Goal: Information Seeking & Learning: Learn about a topic

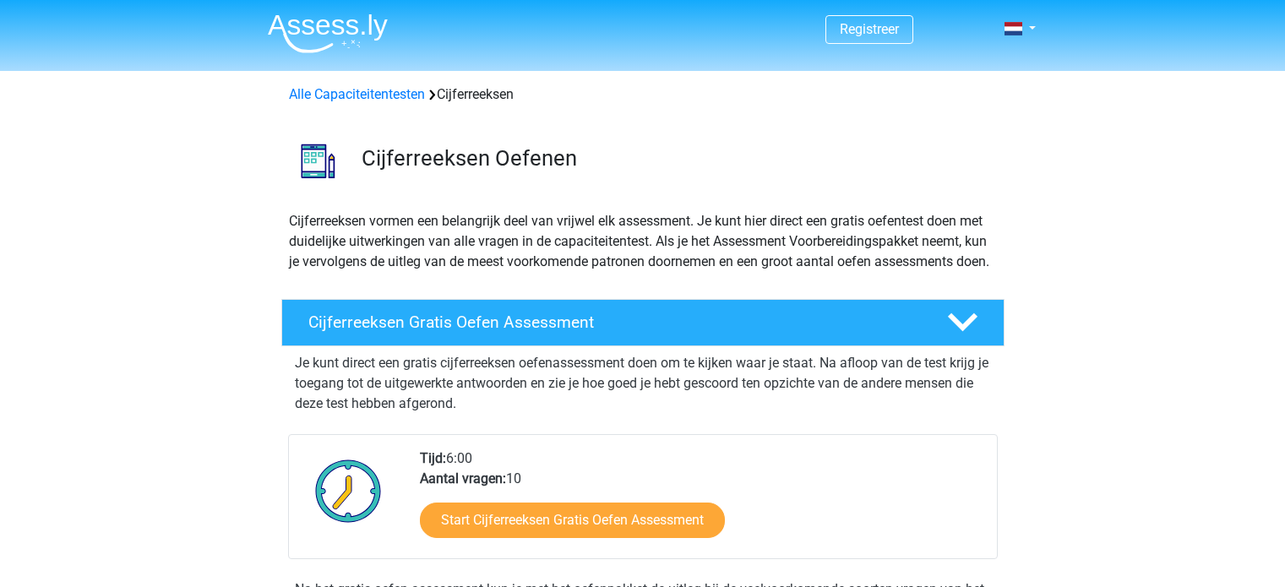
scroll to position [253, 0]
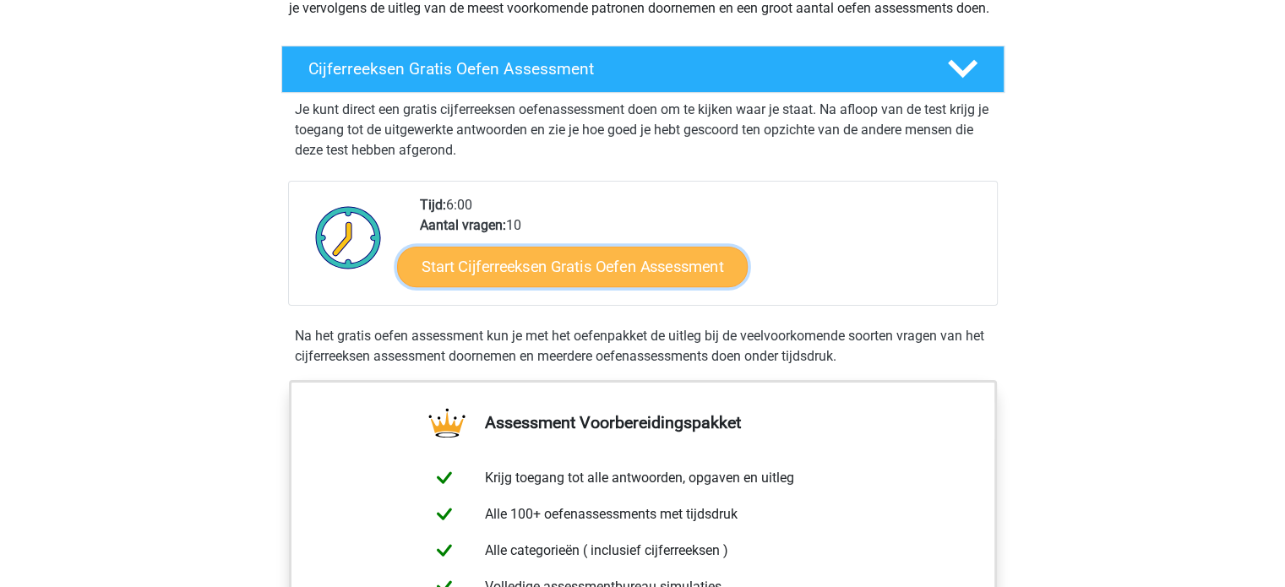
click at [453, 286] on link "Start Cijferreeksen Gratis Oefen Assessment" at bounding box center [572, 266] width 351 height 41
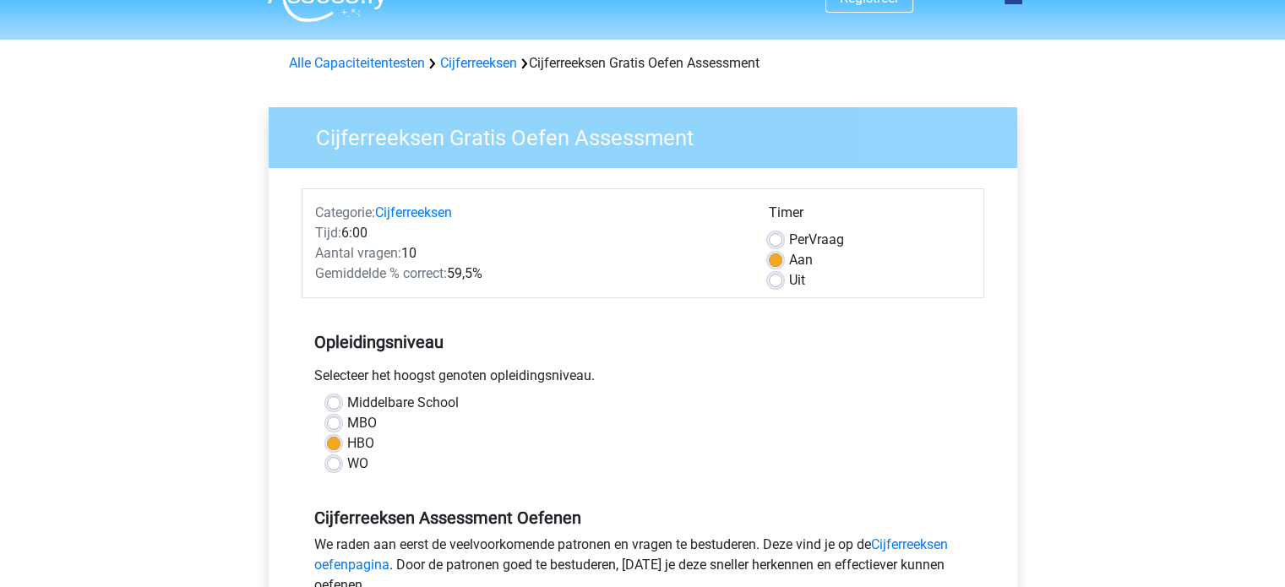
scroll to position [84, 0]
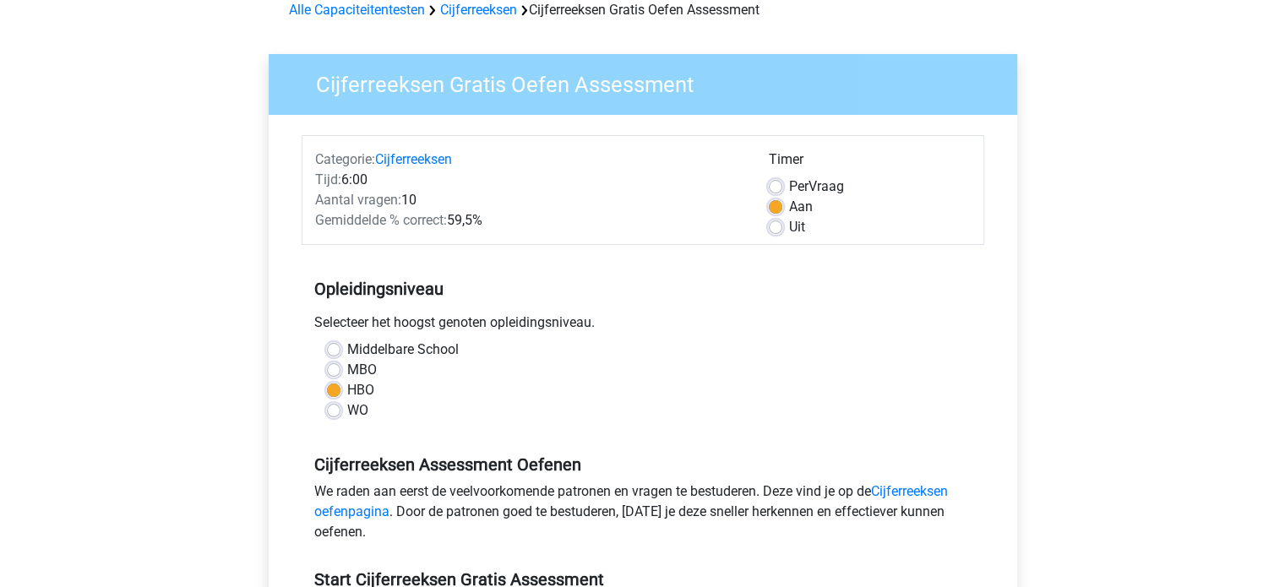
click at [347, 371] on label "MBO" at bounding box center [362, 370] width 30 height 20
click at [331, 371] on input "MBO" at bounding box center [334, 368] width 14 height 17
radio input "true"
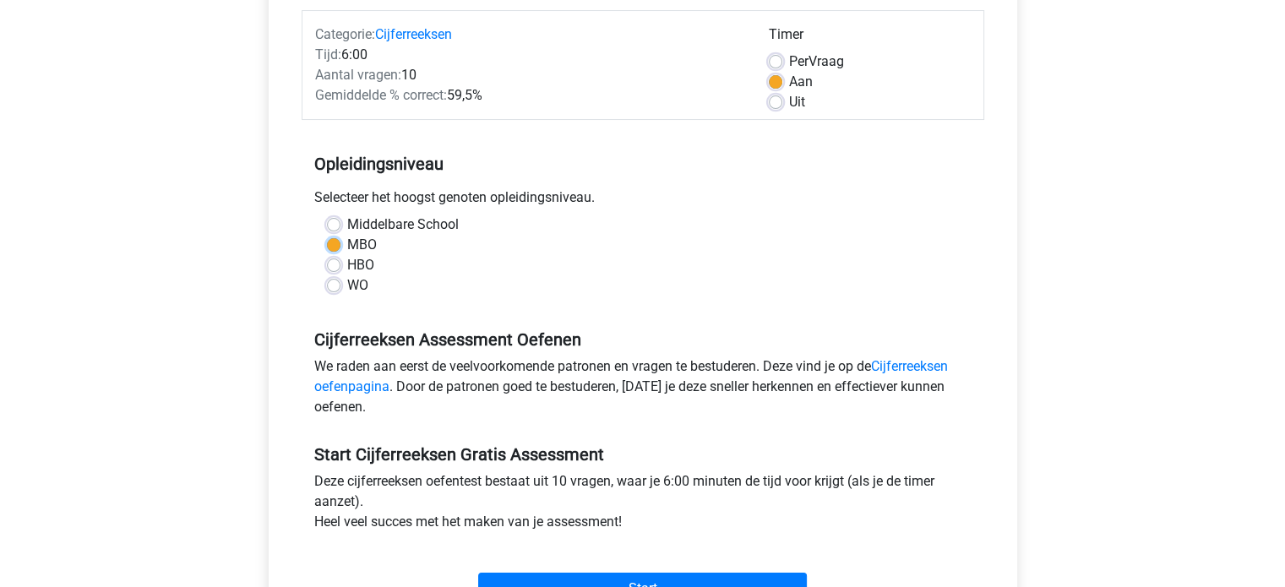
scroll to position [422, 0]
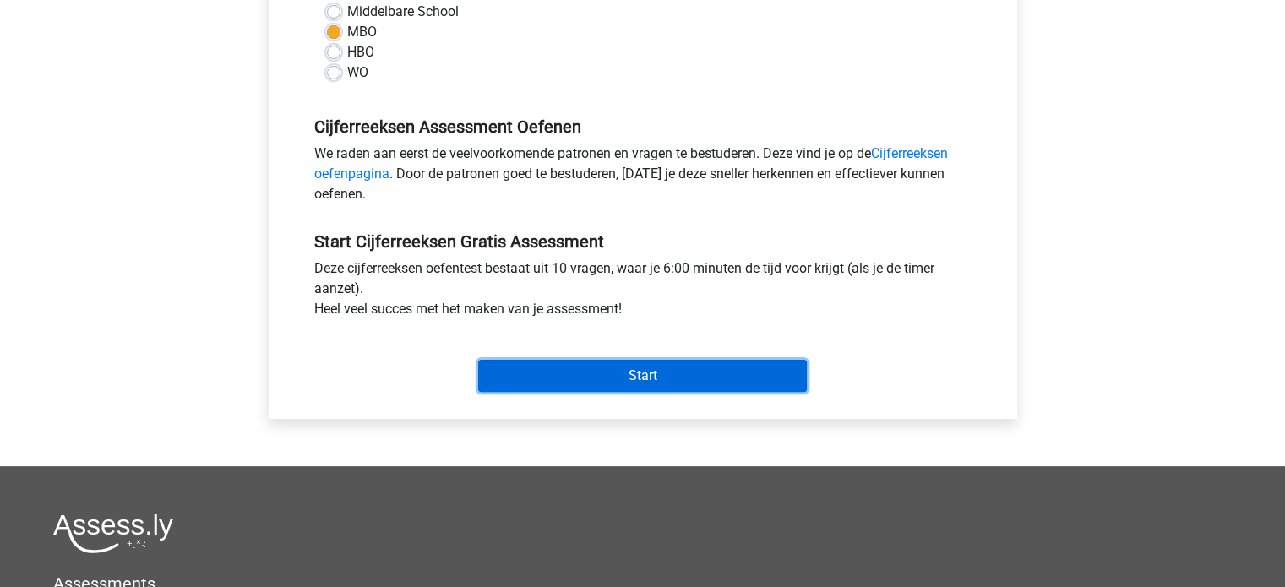
click at [755, 376] on input "Start" at bounding box center [642, 376] width 329 height 32
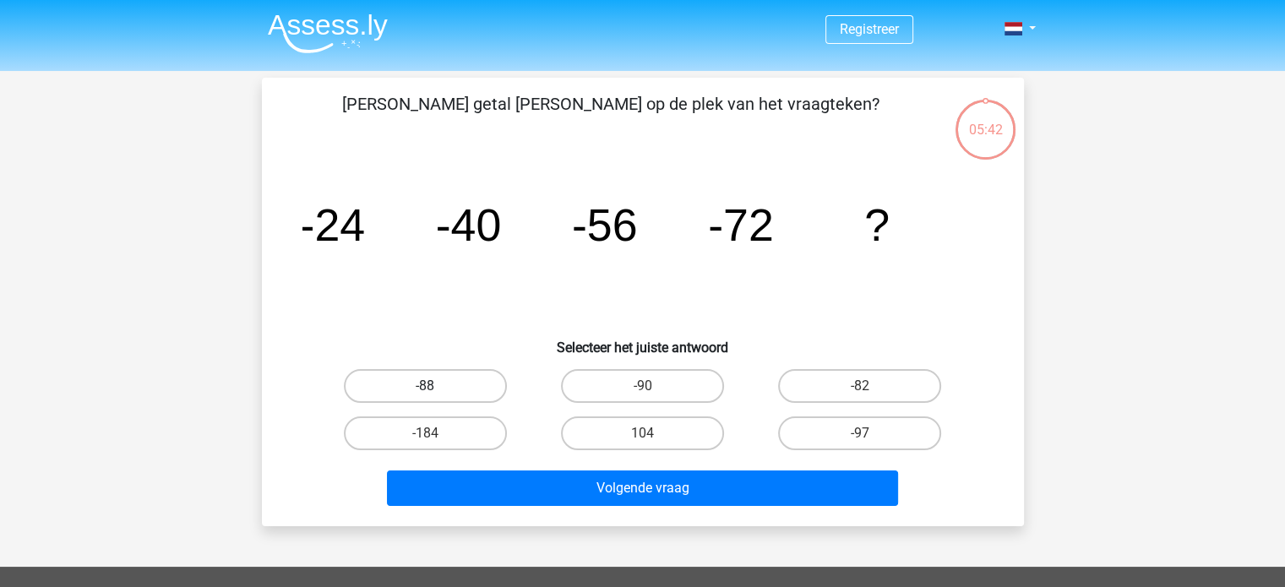
click at [460, 397] on label "-88" at bounding box center [425, 386] width 163 height 34
click at [436, 397] on input "-88" at bounding box center [430, 391] width 11 height 11
radio input "true"
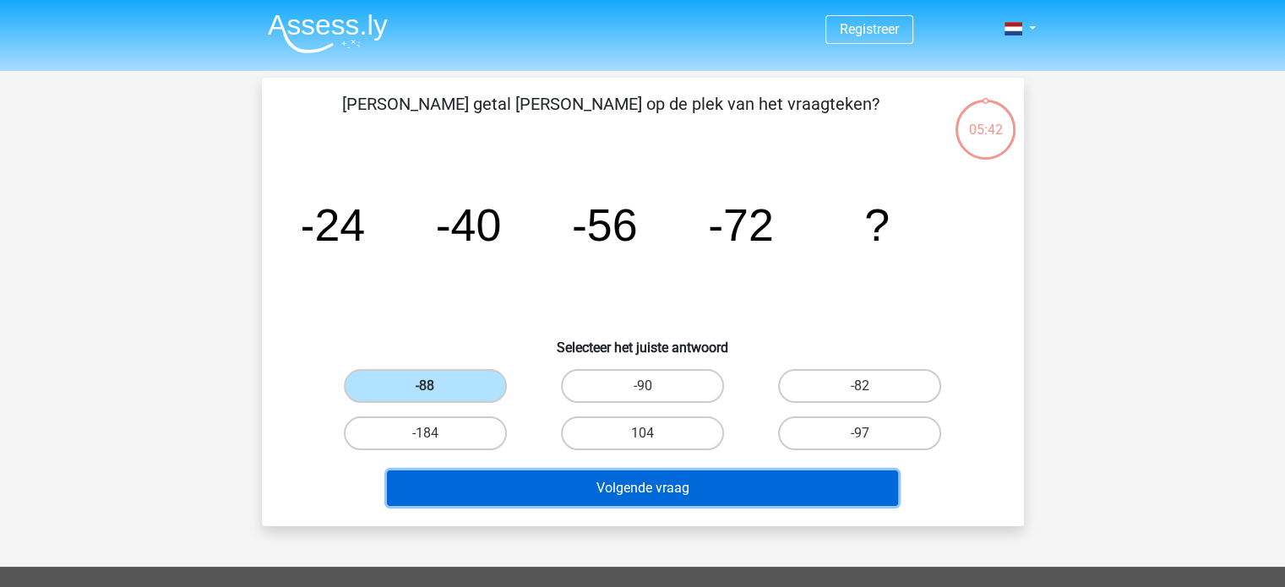
click at [558, 489] on button "Volgende vraag" at bounding box center [642, 488] width 511 height 35
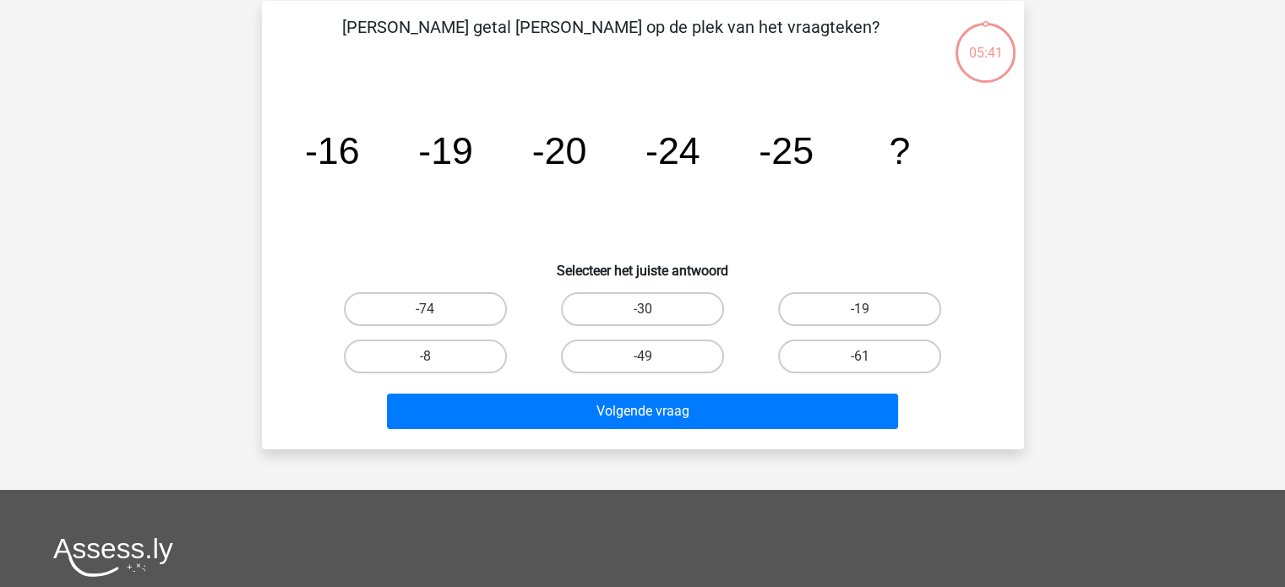
scroll to position [78, 0]
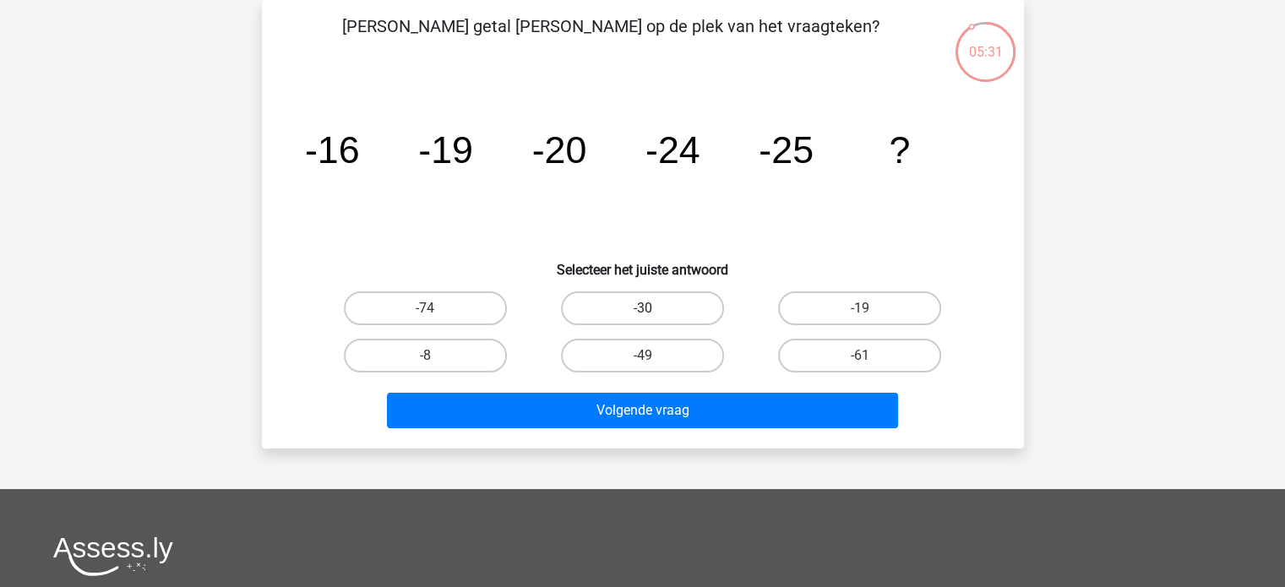
drag, startPoint x: 690, startPoint y: 307, endPoint x: 689, endPoint y: 342, distance: 34.6
click at [689, 309] on label "-30" at bounding box center [642, 308] width 163 height 34
click at [653, 309] on input "-30" at bounding box center [647, 313] width 11 height 11
radio input "true"
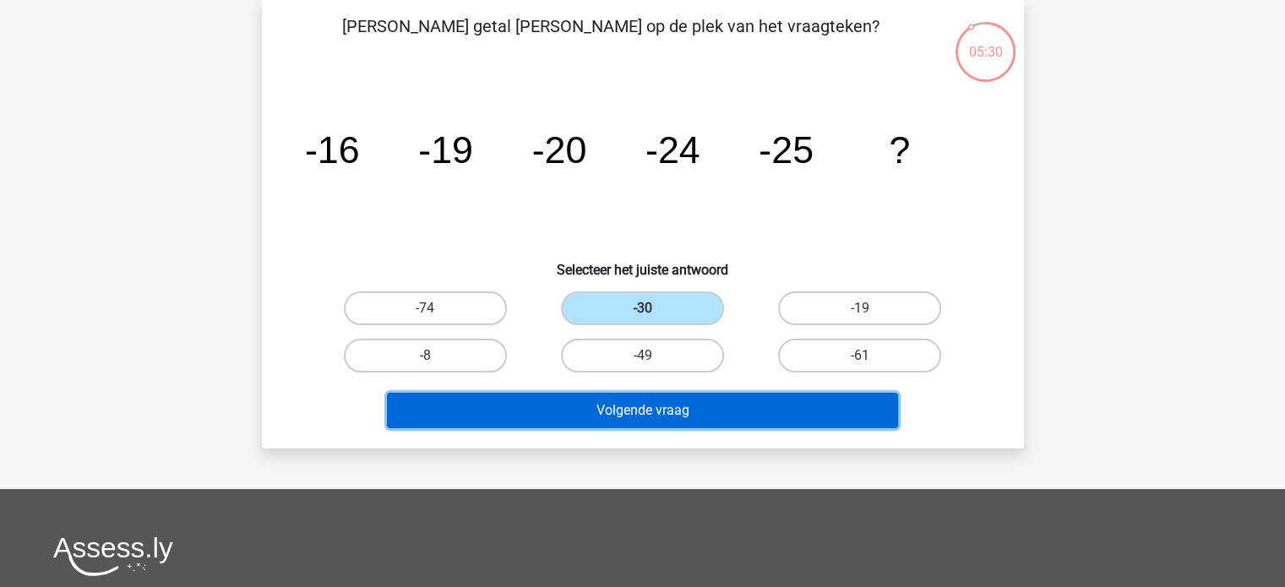
click at [698, 415] on button "Volgende vraag" at bounding box center [642, 410] width 511 height 35
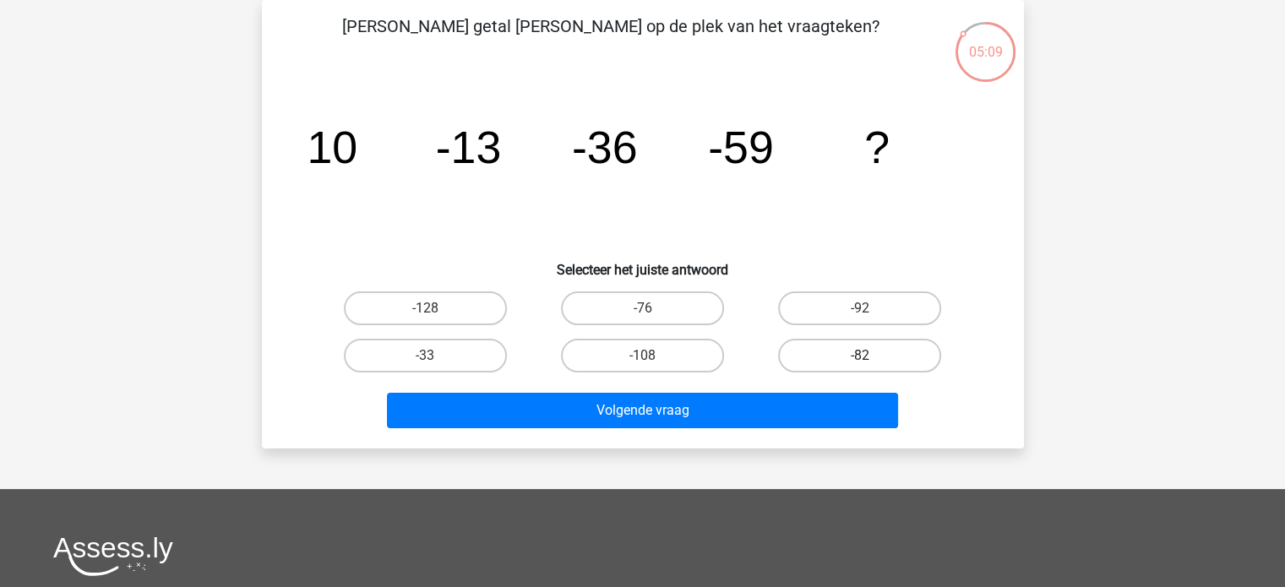
click at [841, 351] on label "-82" at bounding box center [859, 356] width 163 height 34
click at [860, 356] on input "-82" at bounding box center [865, 361] width 11 height 11
radio input "true"
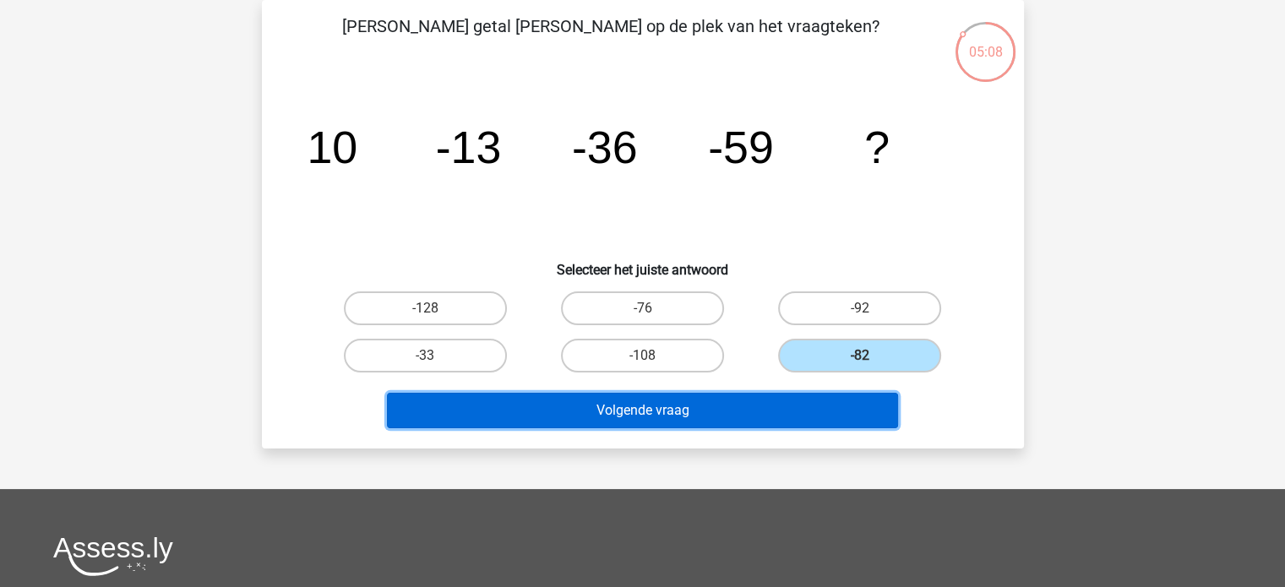
click at [819, 412] on button "Volgende vraag" at bounding box center [642, 410] width 511 height 35
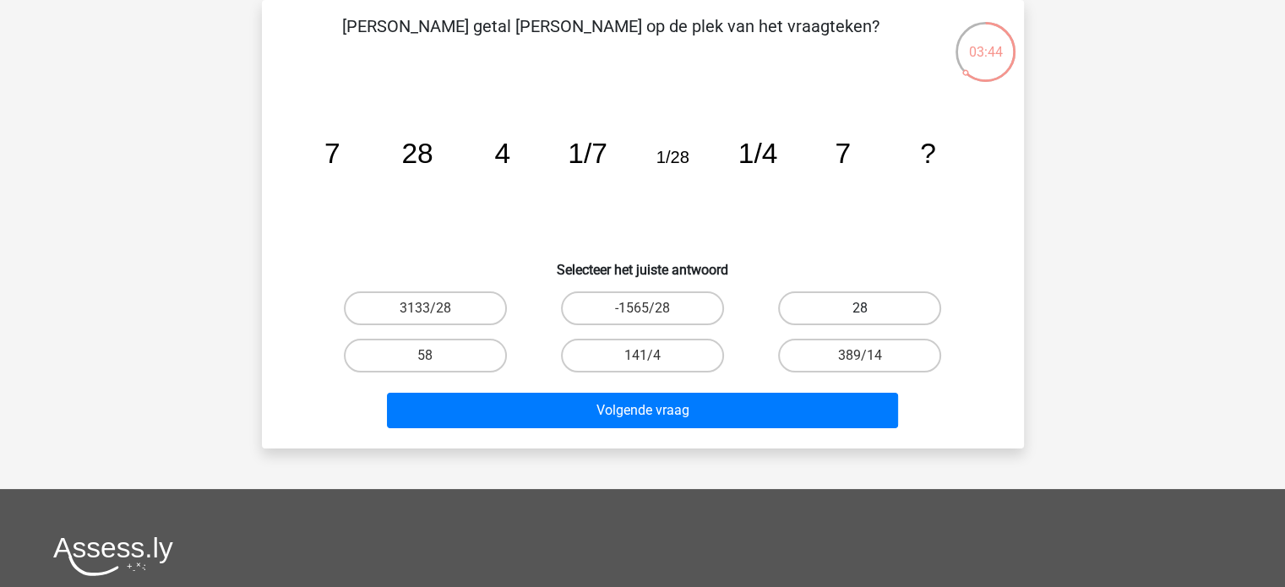
click at [892, 313] on label "28" at bounding box center [859, 308] width 163 height 34
click at [871, 313] on input "28" at bounding box center [865, 313] width 11 height 11
radio input "true"
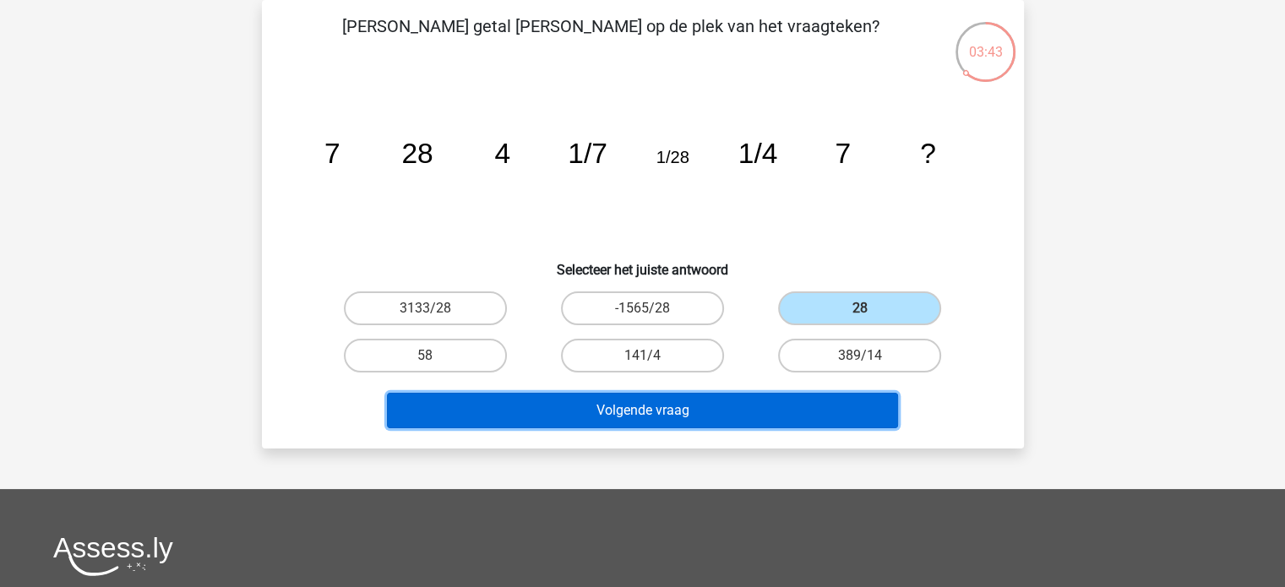
click at [838, 417] on button "Volgende vraag" at bounding box center [642, 410] width 511 height 35
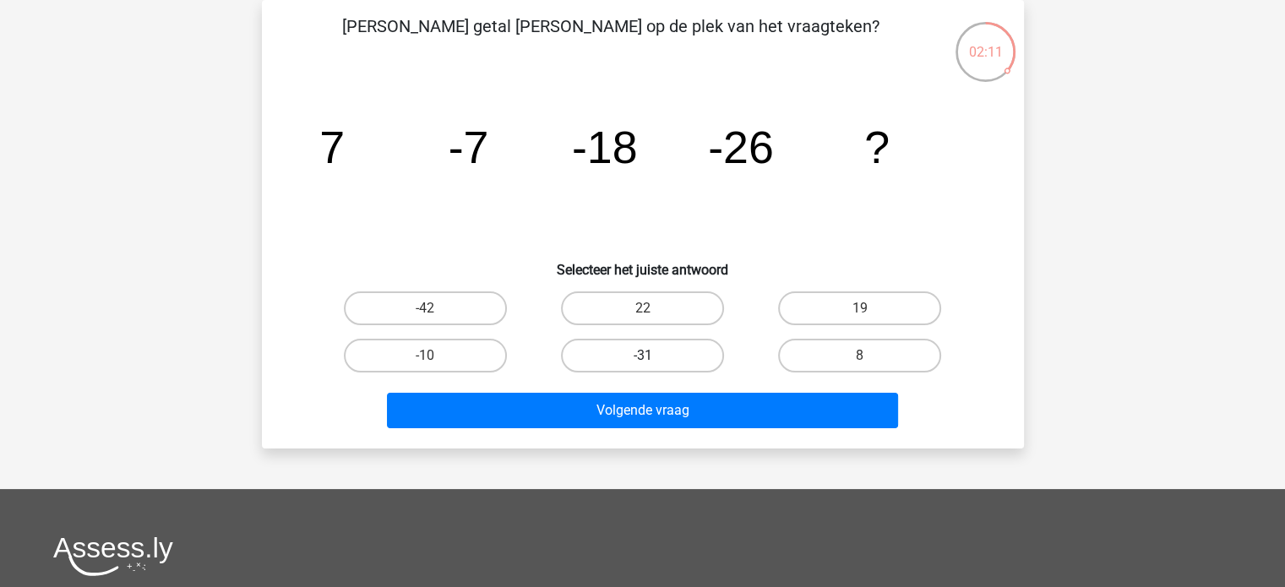
click at [672, 356] on label "-31" at bounding box center [642, 356] width 163 height 34
click at [653, 356] on input "-31" at bounding box center [647, 361] width 11 height 11
radio input "true"
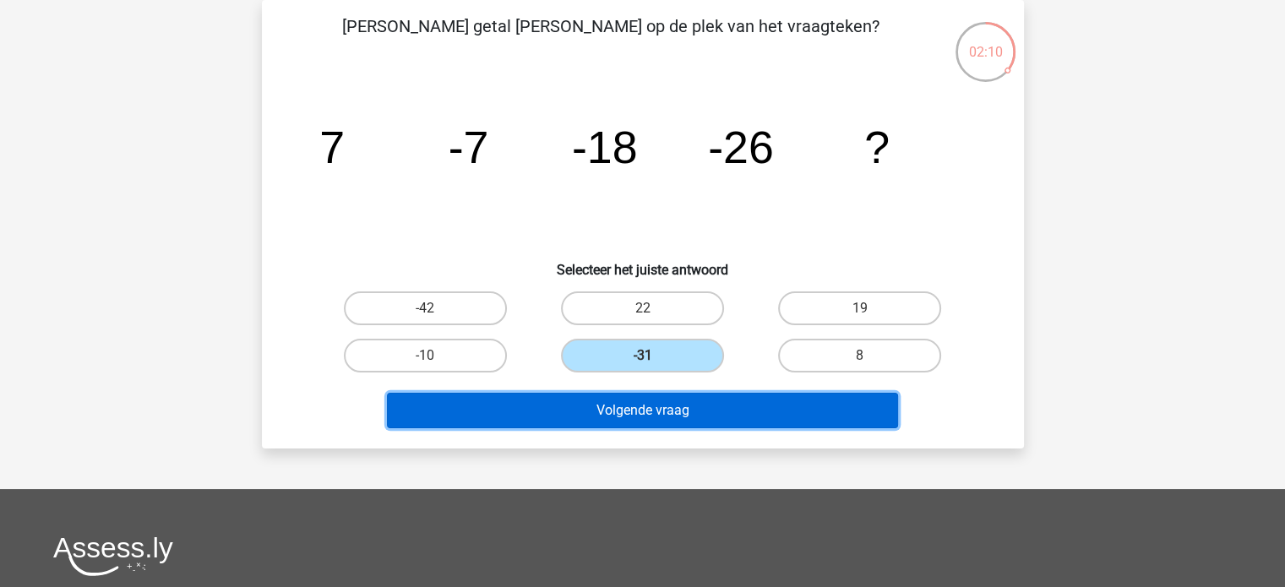
click at [683, 401] on button "Volgende vraag" at bounding box center [642, 410] width 511 height 35
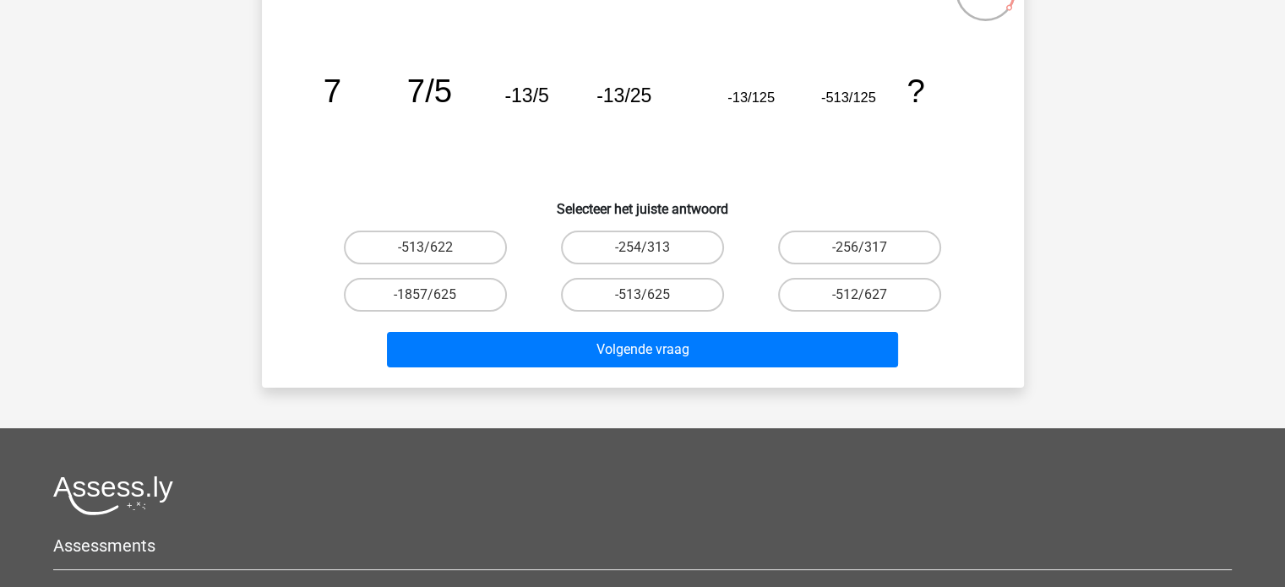
scroll to position [169, 0]
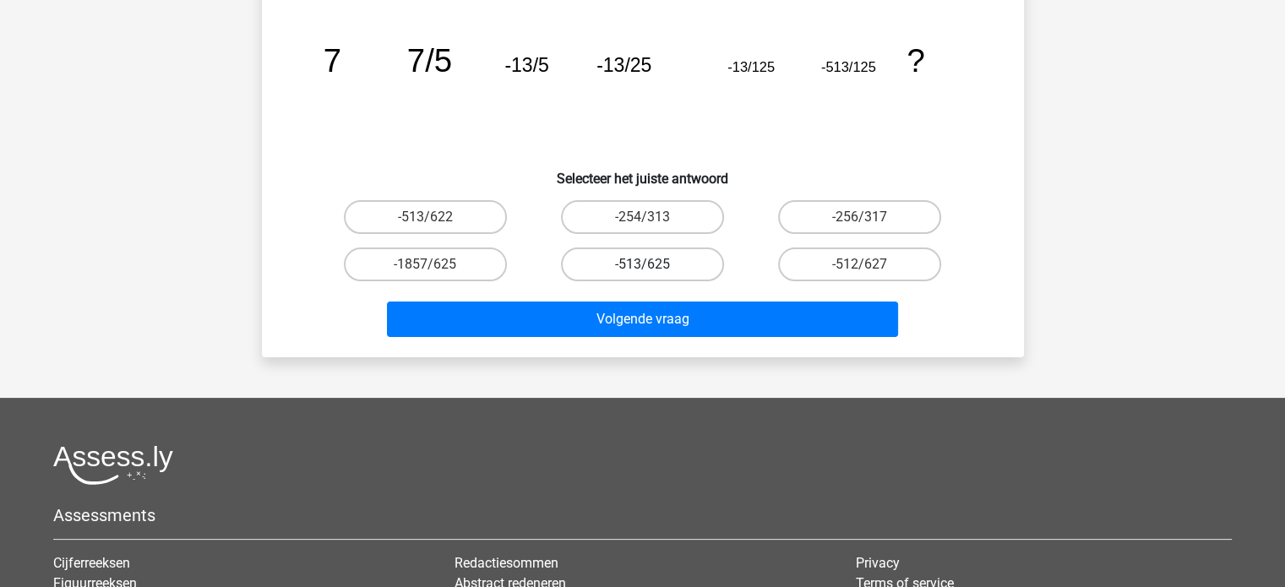
click at [612, 253] on label "-513/625" at bounding box center [642, 265] width 163 height 34
click at [642, 264] on input "-513/625" at bounding box center [647, 269] width 11 height 11
radio input "true"
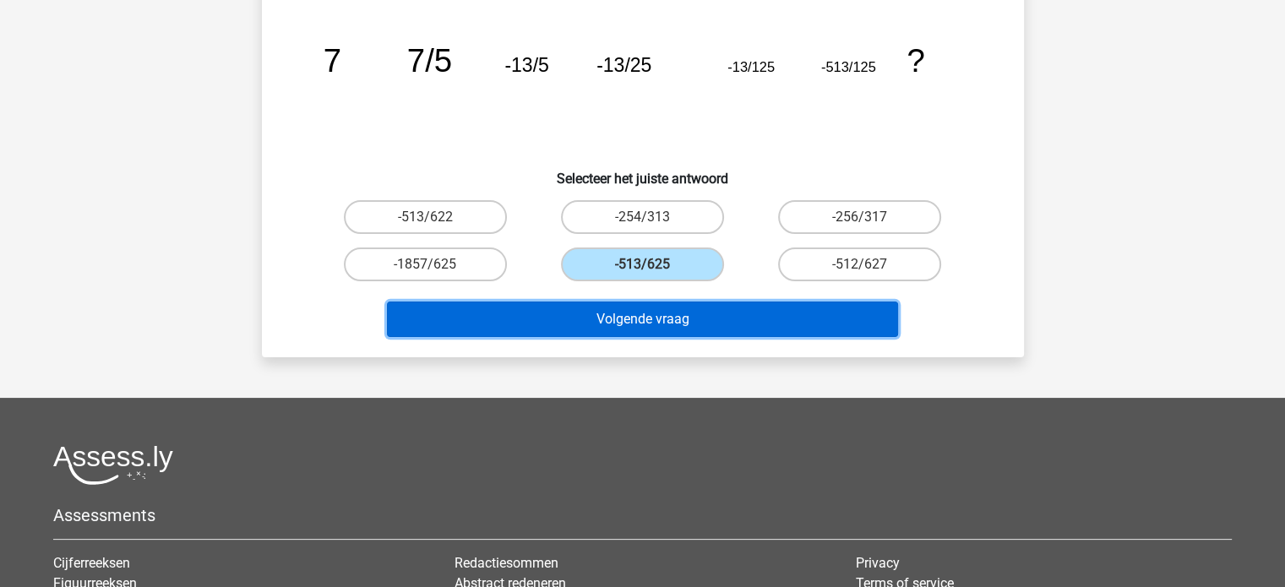
click at [622, 309] on button "Volgende vraag" at bounding box center [642, 319] width 511 height 35
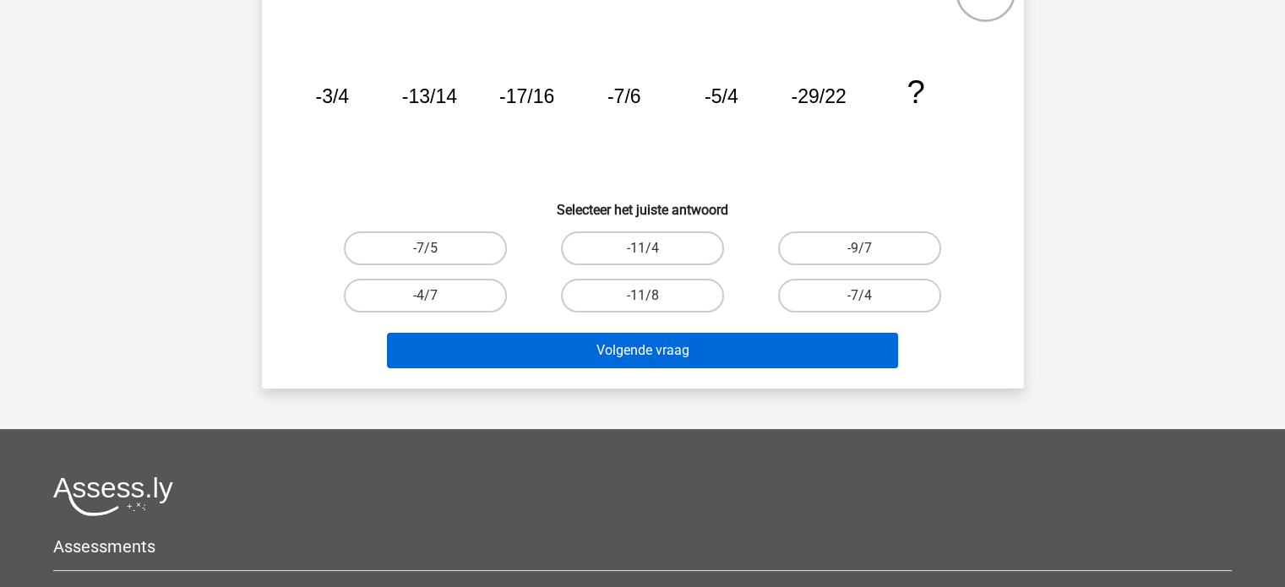
scroll to position [84, 0]
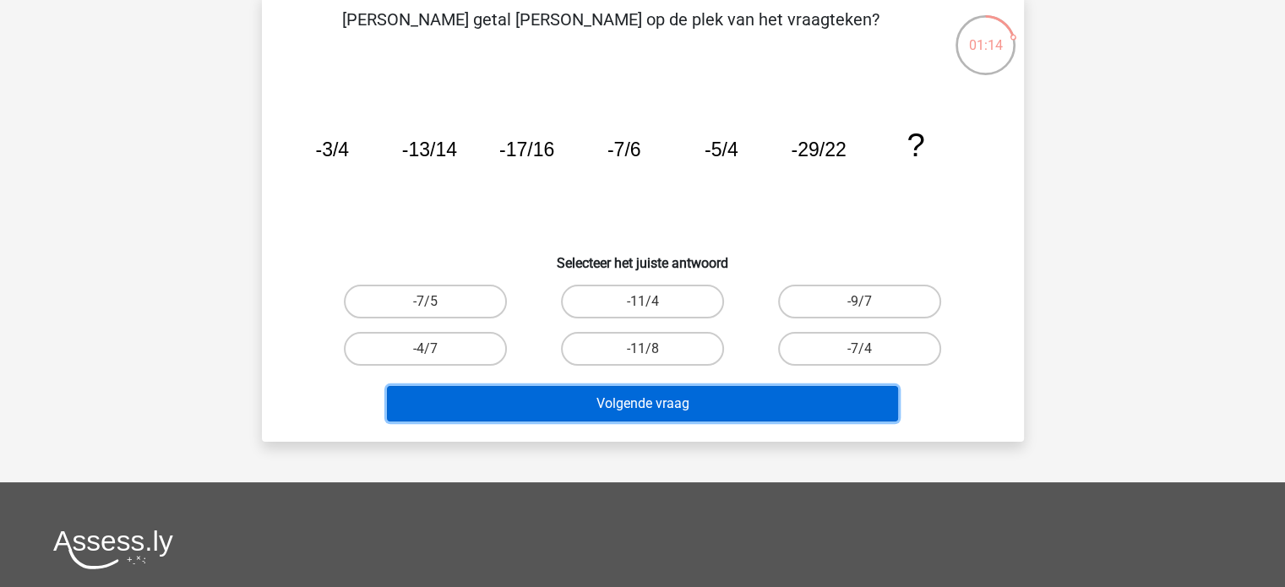
click at [862, 410] on button "Volgende vraag" at bounding box center [642, 403] width 511 height 35
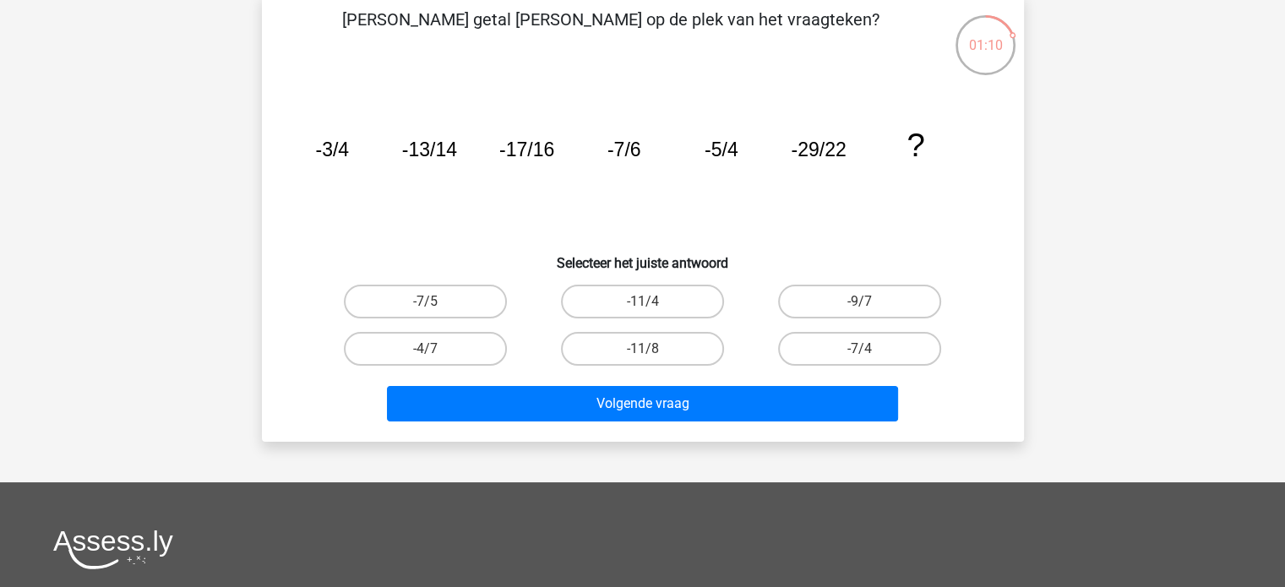
click at [808, 253] on h6 "Selecteer het juiste antwoord" at bounding box center [643, 257] width 708 height 30
click at [614, 342] on label "-11/8" at bounding box center [642, 349] width 163 height 34
click at [642, 349] on input "-11/8" at bounding box center [647, 354] width 11 height 11
radio input "true"
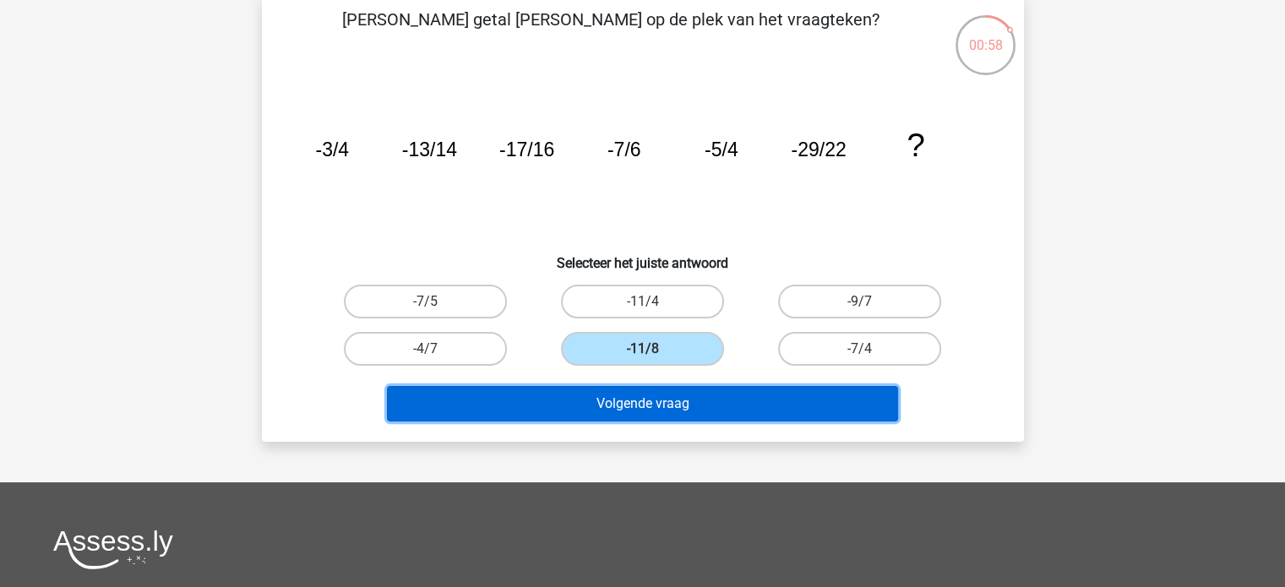
click at [618, 391] on button "Volgende vraag" at bounding box center [642, 403] width 511 height 35
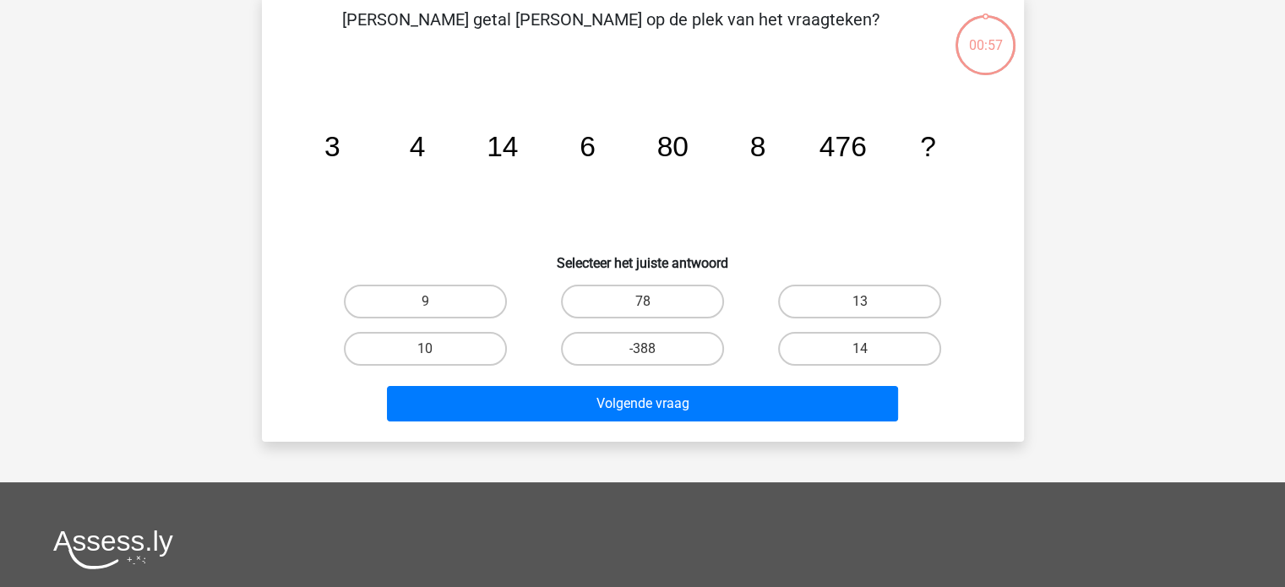
scroll to position [78, 0]
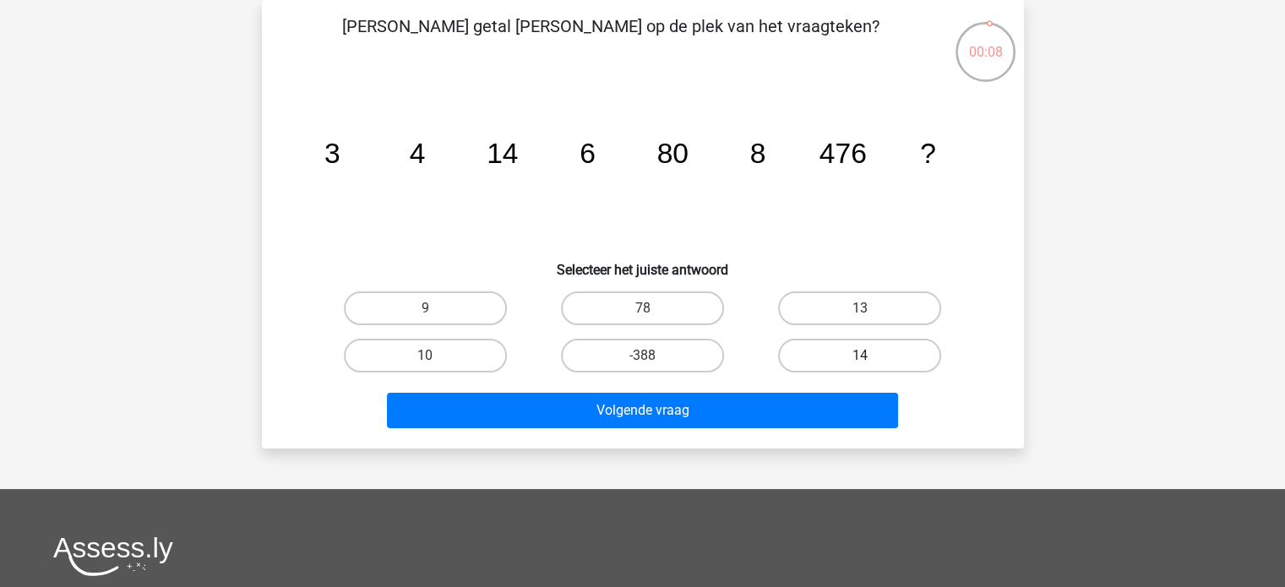
click at [892, 356] on label "14" at bounding box center [859, 356] width 163 height 34
click at [871, 356] on input "14" at bounding box center [865, 361] width 11 height 11
radio input "true"
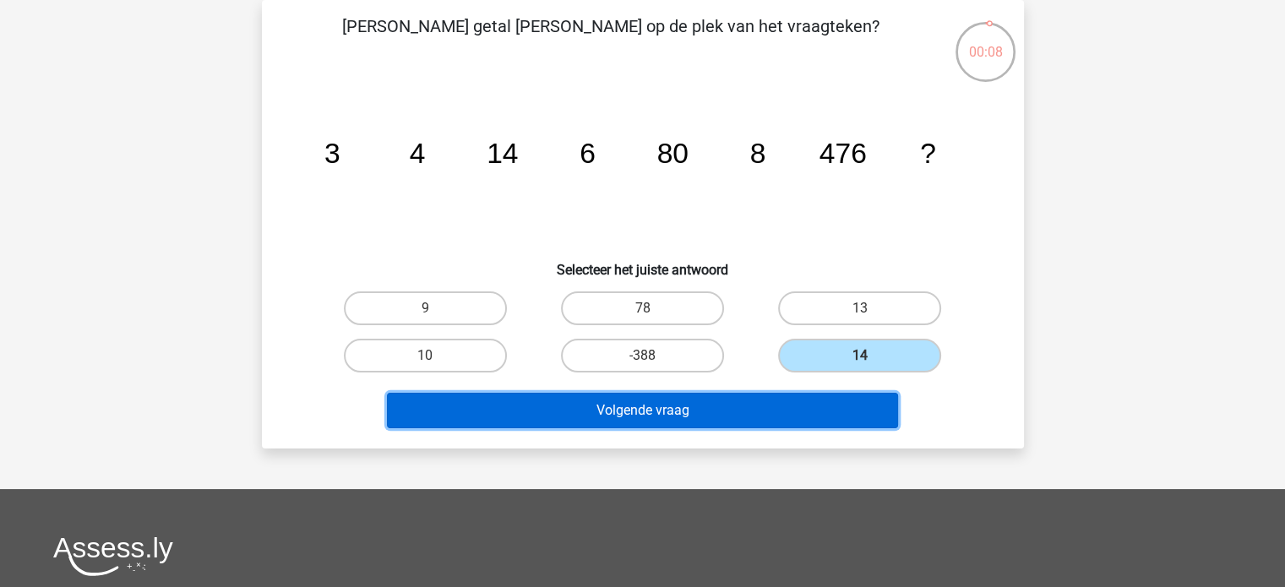
click at [816, 422] on button "Volgende vraag" at bounding box center [642, 410] width 511 height 35
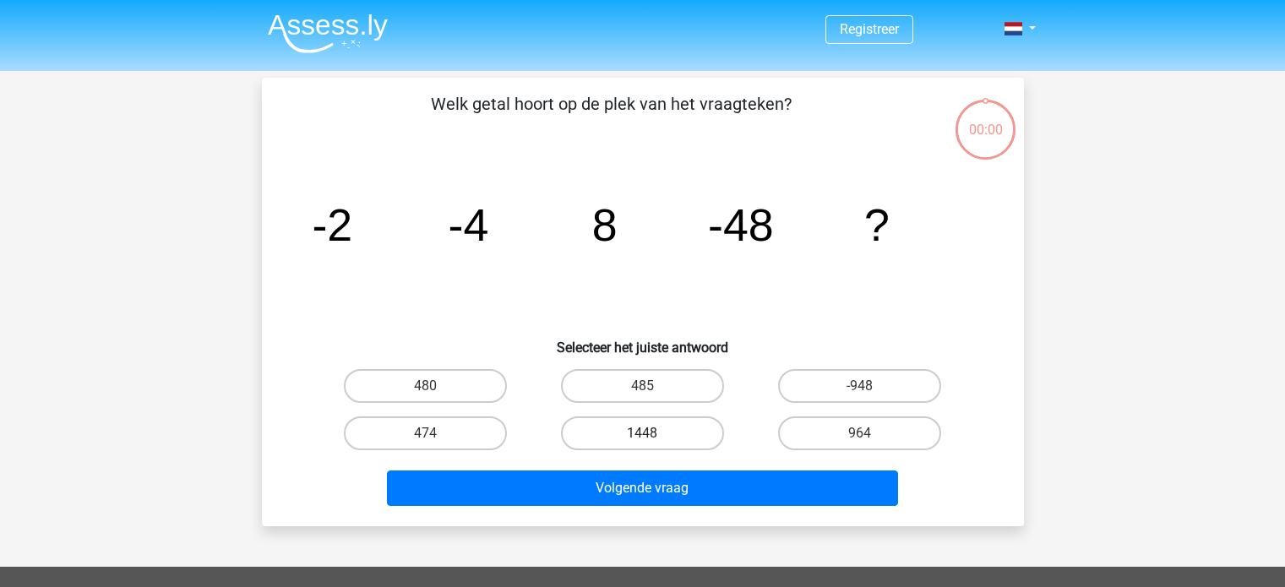
scroll to position [78, 0]
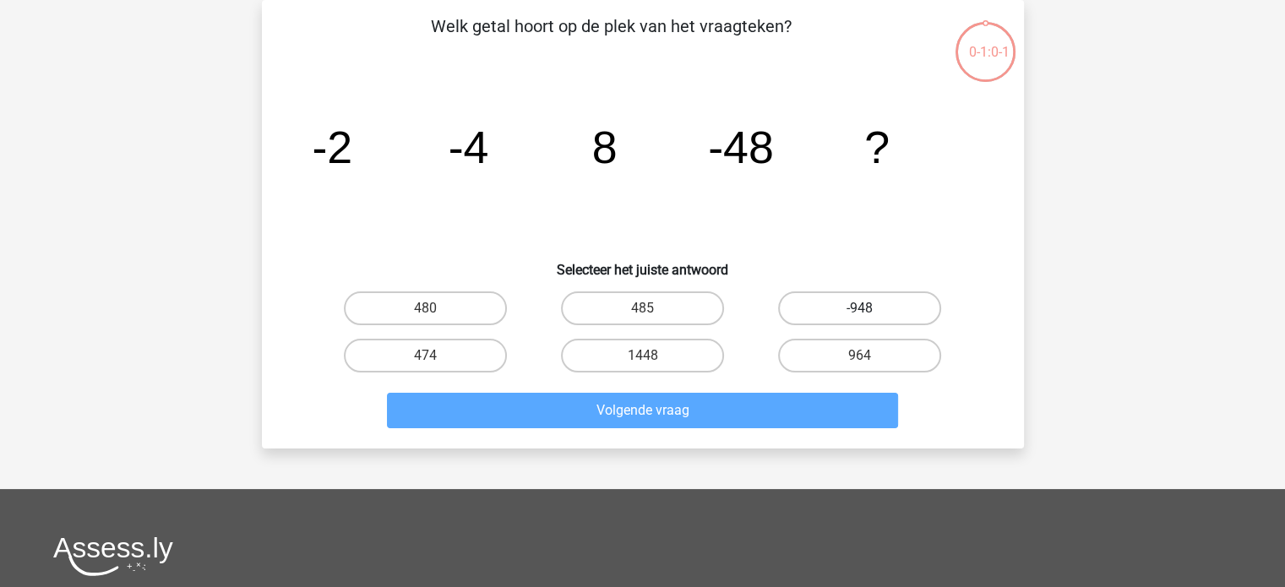
click at [844, 305] on label "-948" at bounding box center [859, 308] width 163 height 34
click at [860, 308] on input "-948" at bounding box center [865, 313] width 11 height 11
radio input "true"
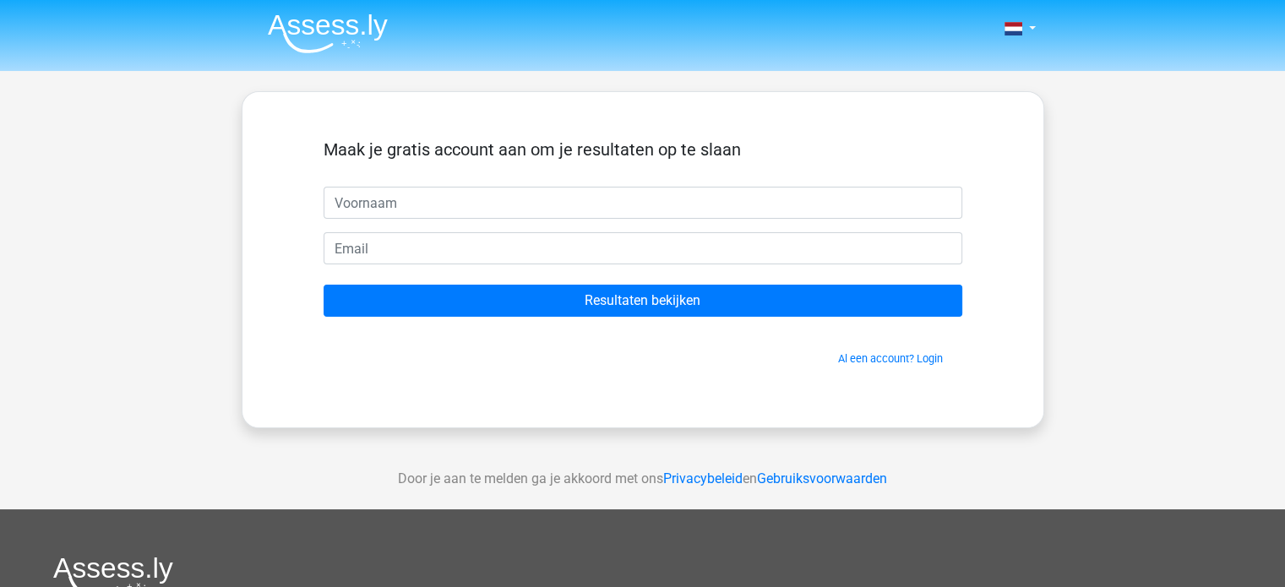
click at [776, 405] on div "Maak je gratis account aan om je resultaten op te slaan Resultaten bekijken Al …" at bounding box center [643, 259] width 803 height 337
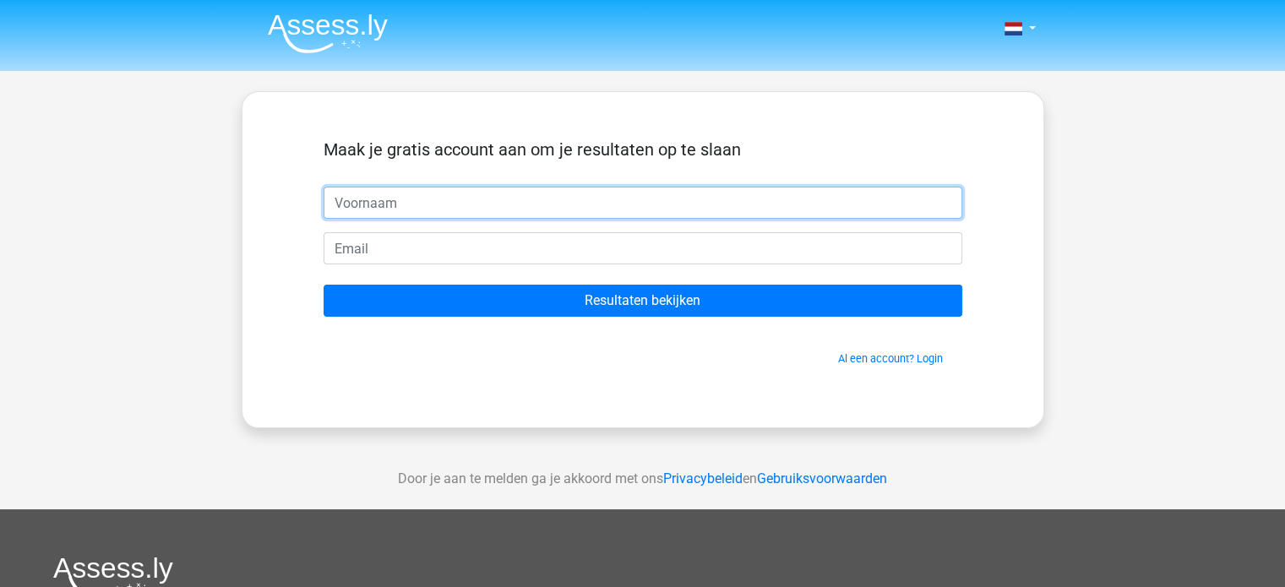
click at [588, 210] on input "text" at bounding box center [643, 203] width 639 height 32
type input "Duke"
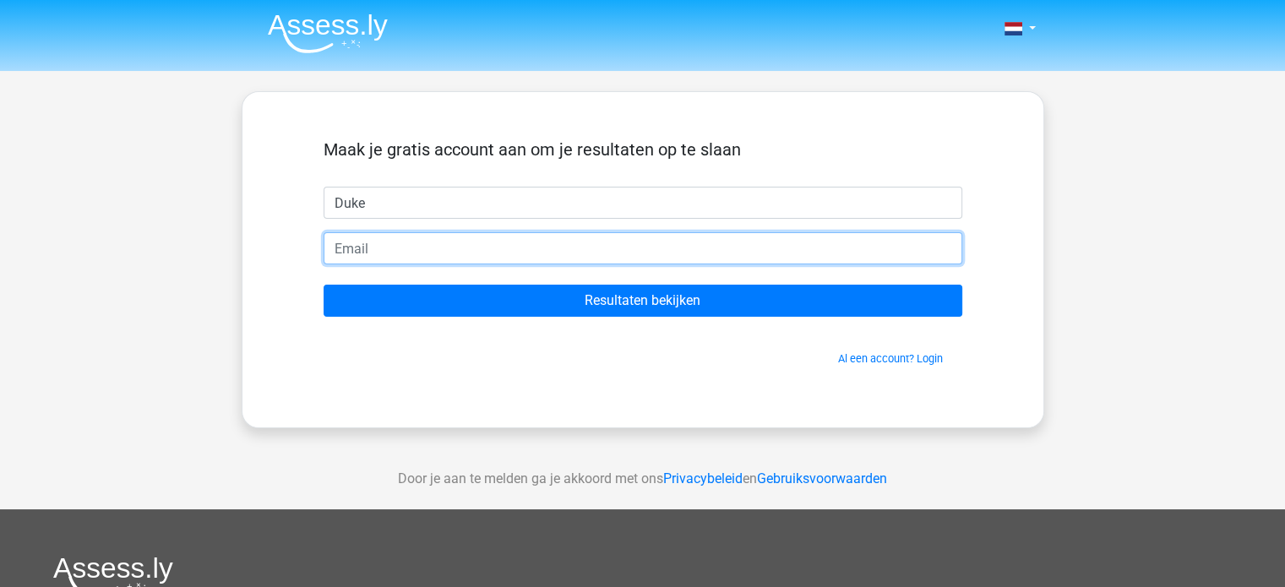
click at [510, 253] on input "email" at bounding box center [643, 248] width 639 height 32
type input "[EMAIL_ADDRESS][DOMAIN_NAME]"
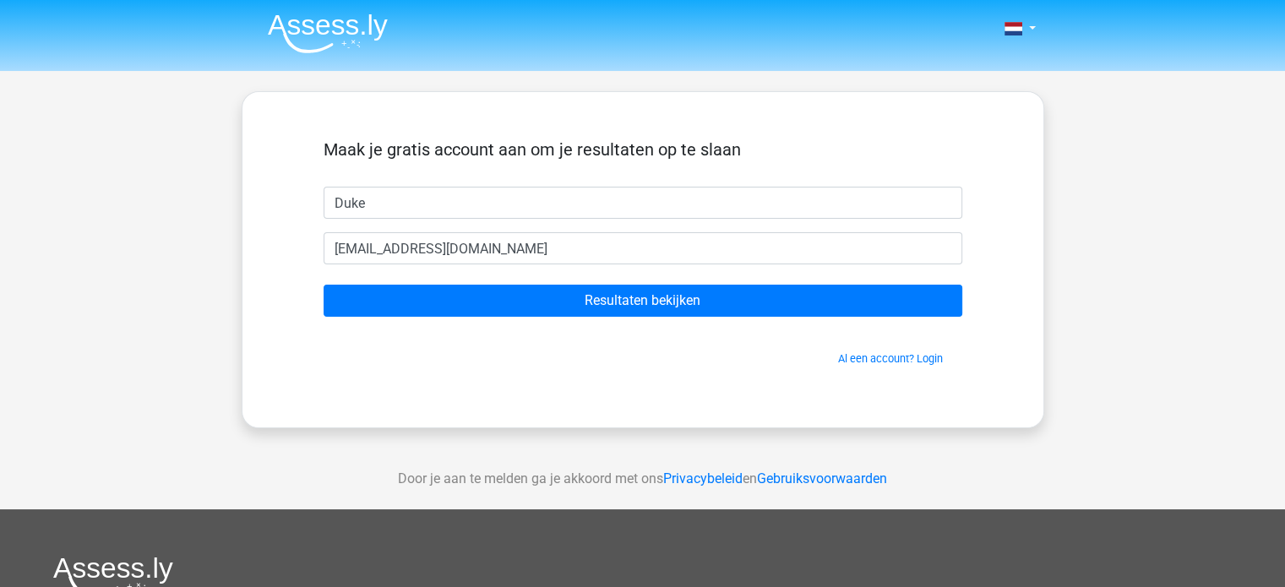
click at [507, 324] on form "Maak je gratis account aan om je resultaten op te slaan Duke [EMAIL_ADDRESS][DO…" at bounding box center [643, 252] width 639 height 227
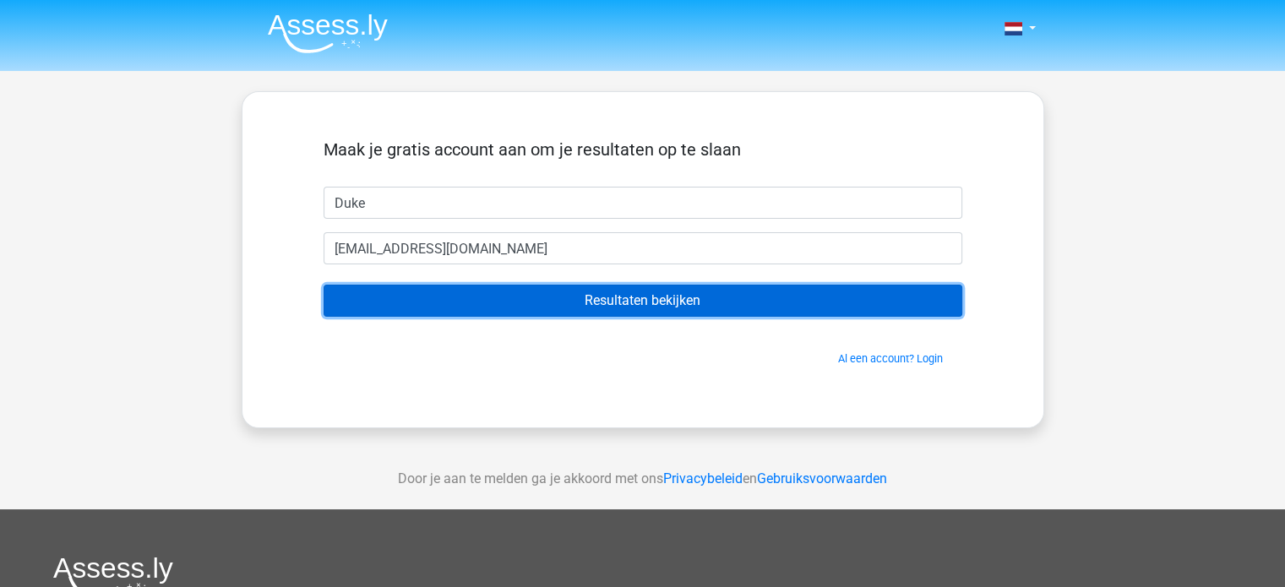
click at [519, 303] on input "Resultaten bekijken" at bounding box center [643, 301] width 639 height 32
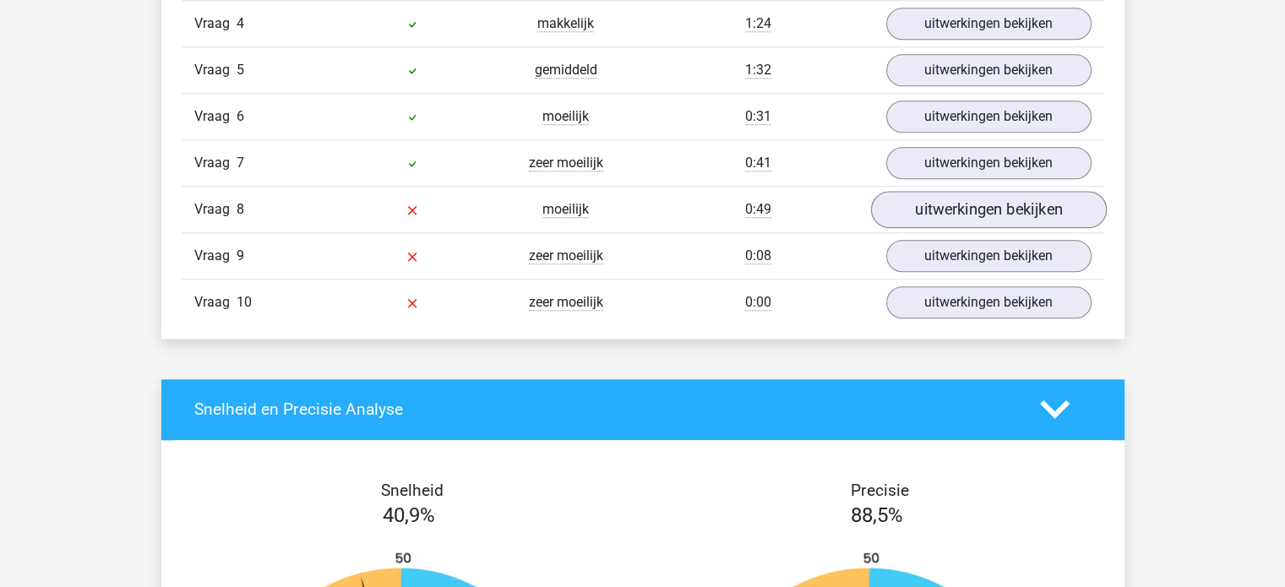
scroll to position [1605, 0]
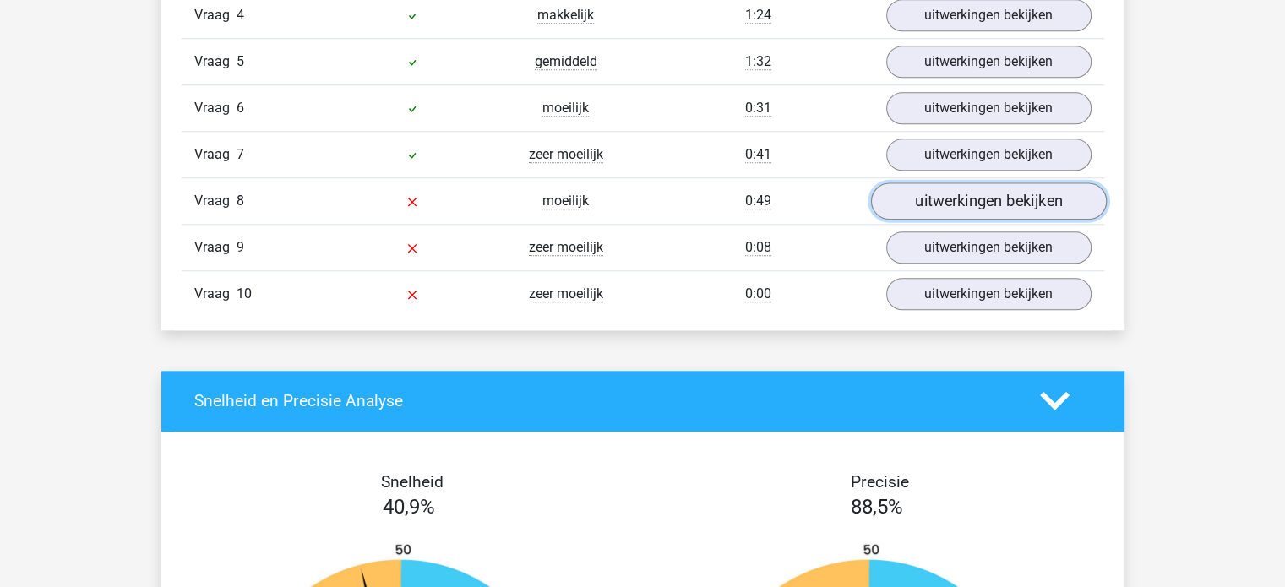
click at [948, 205] on link "uitwerkingen bekijken" at bounding box center [988, 200] width 236 height 37
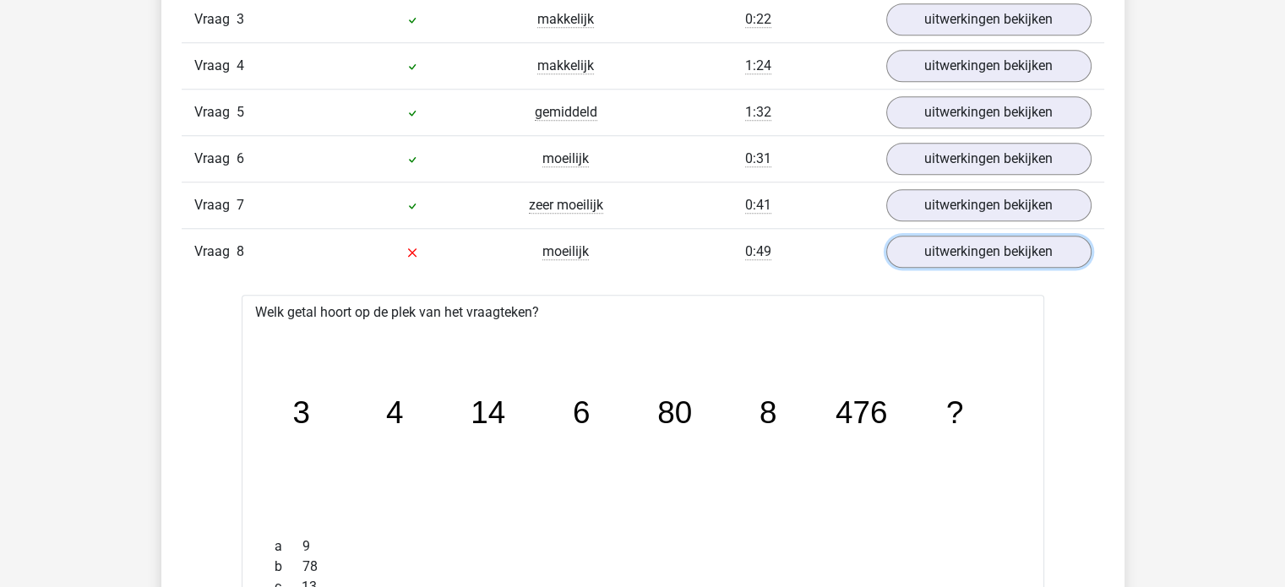
scroll to position [1521, 0]
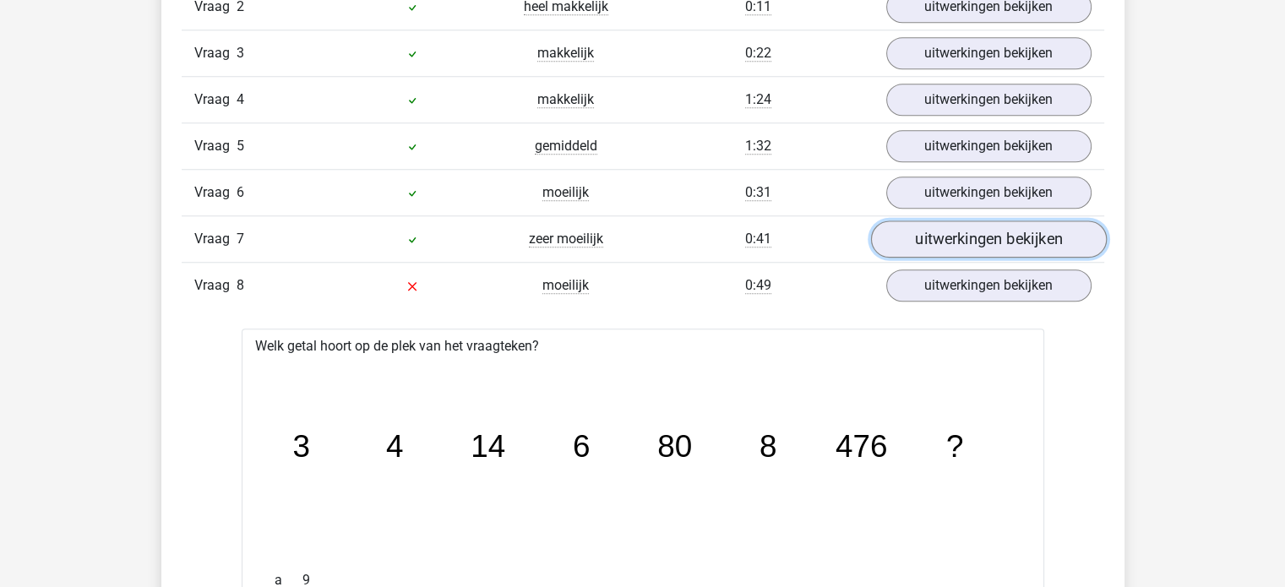
click at [1055, 220] on link "uitwerkingen bekijken" at bounding box center [988, 238] width 236 height 37
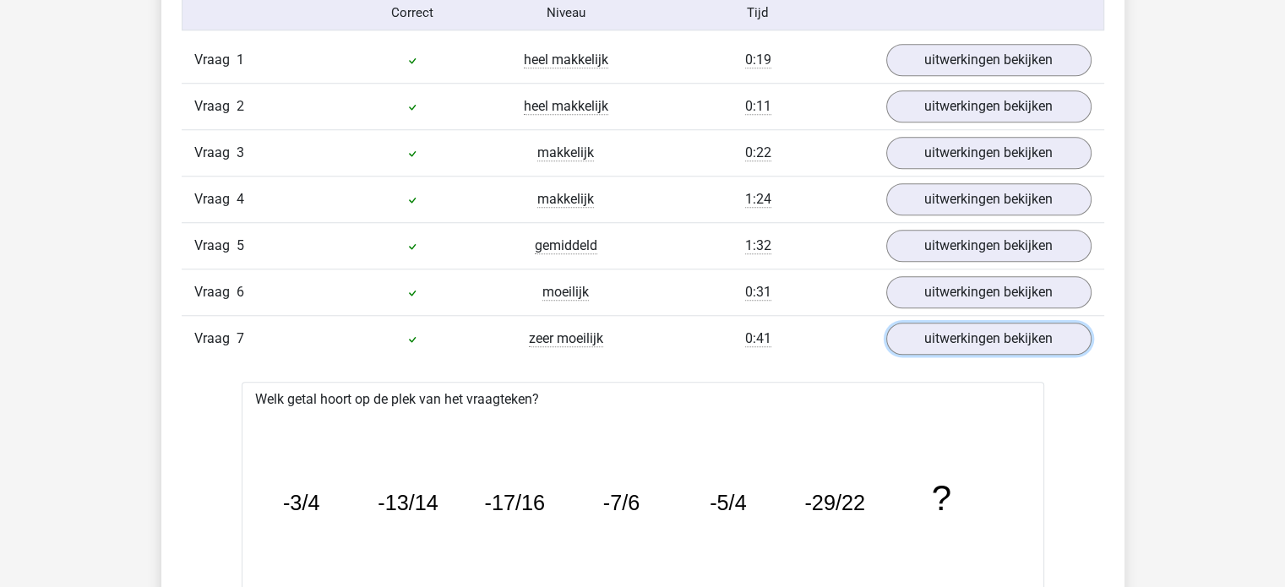
scroll to position [1267, 0]
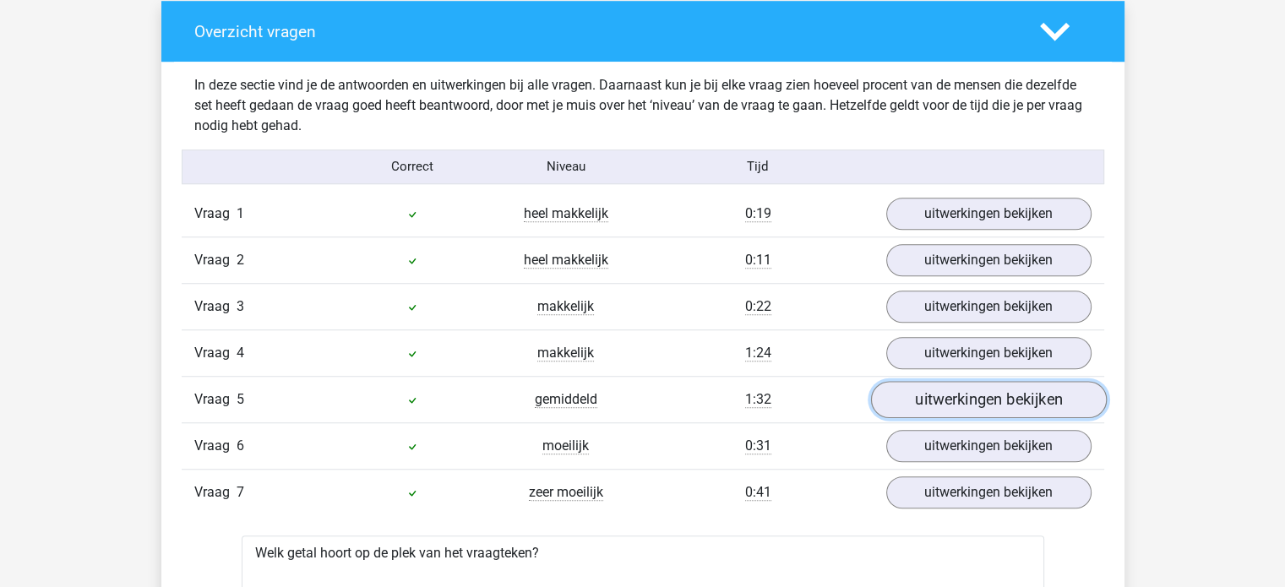
click at [950, 397] on link "uitwerkingen bekijken" at bounding box center [988, 399] width 236 height 37
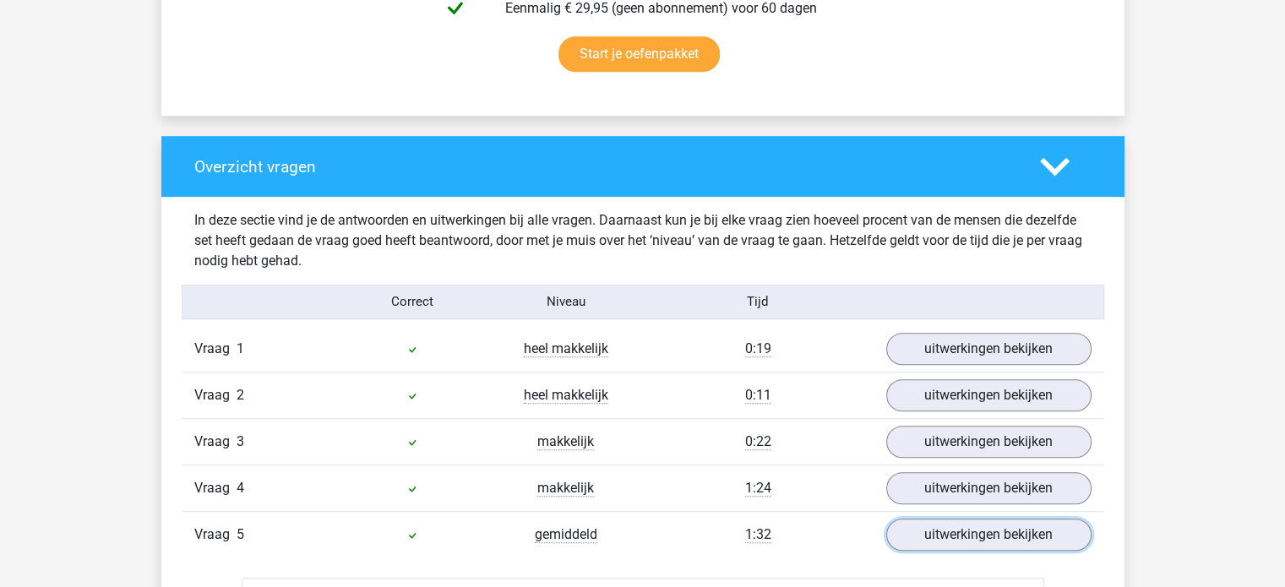
scroll to position [1098, 0]
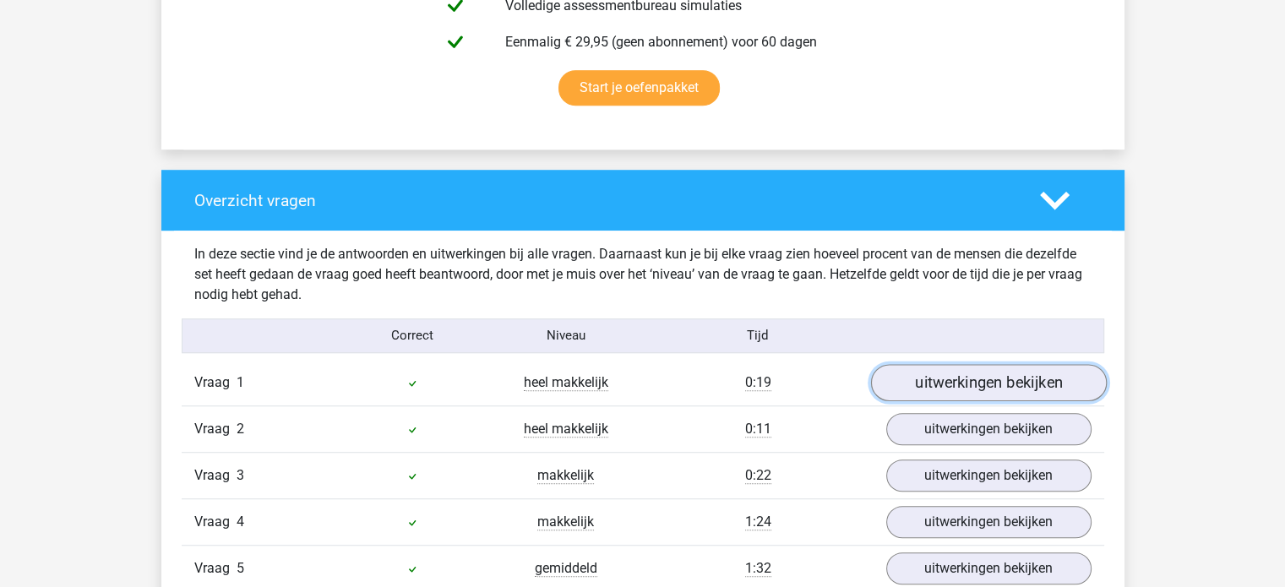
click at [1015, 385] on link "uitwerkingen bekijken" at bounding box center [988, 382] width 236 height 37
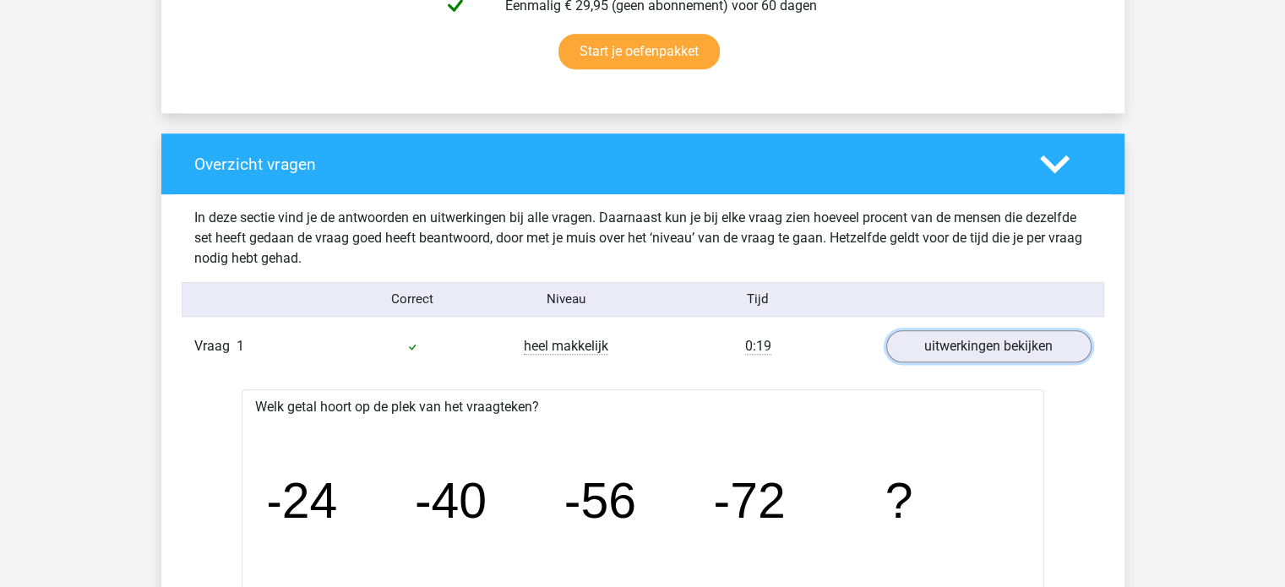
scroll to position [1267, 0]
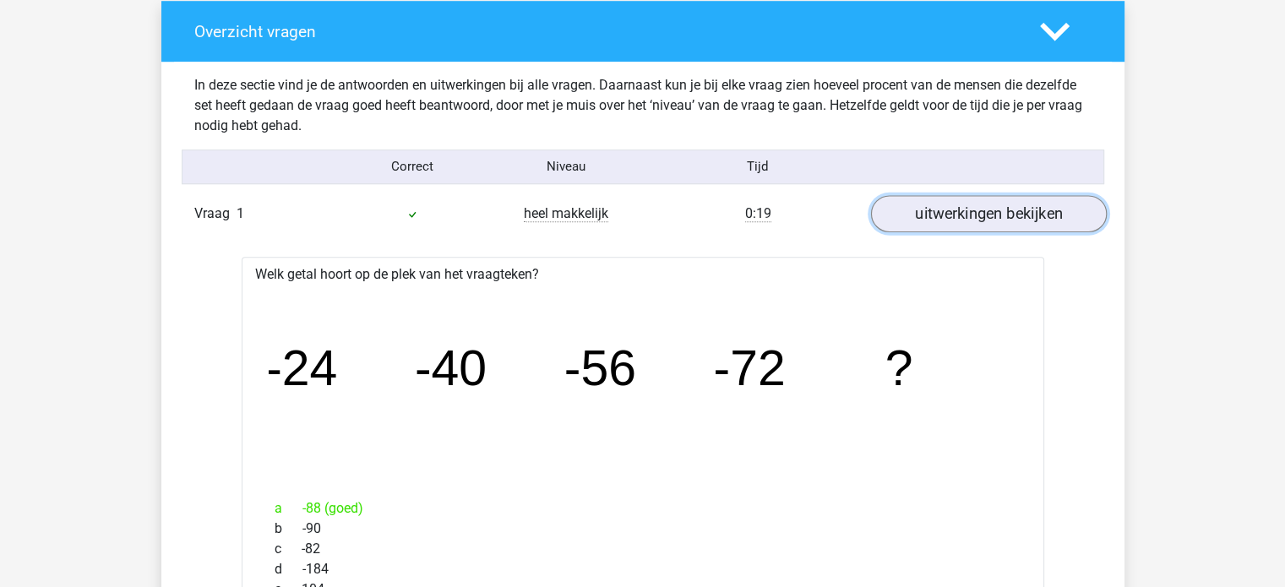
click at [1025, 214] on link "uitwerkingen bekijken" at bounding box center [988, 213] width 236 height 37
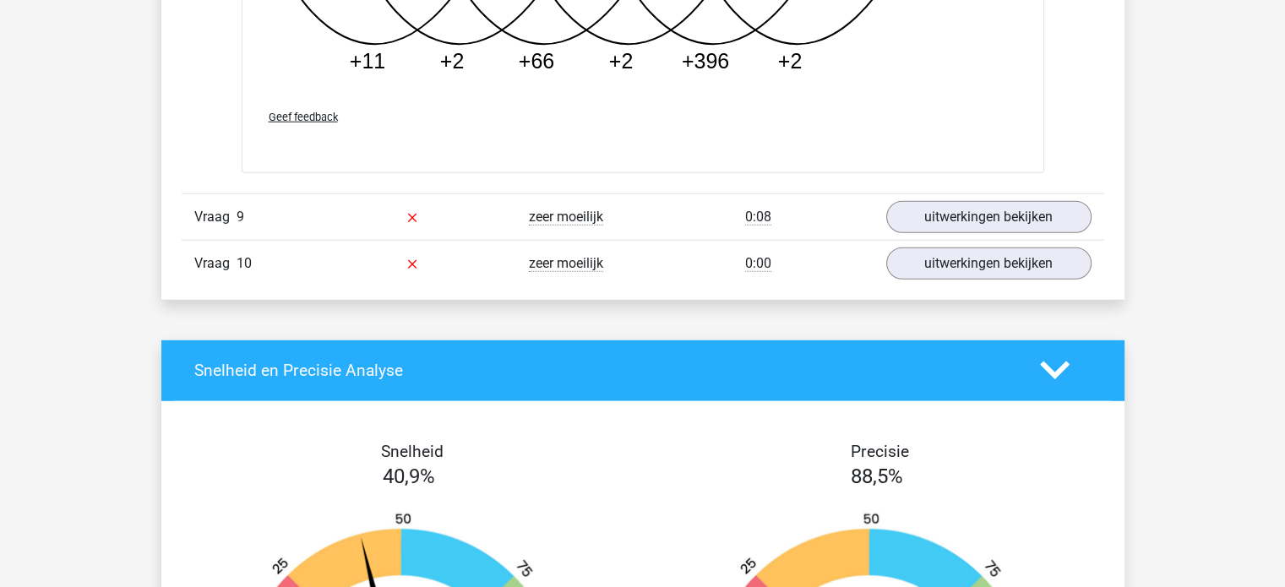
scroll to position [4562, 0]
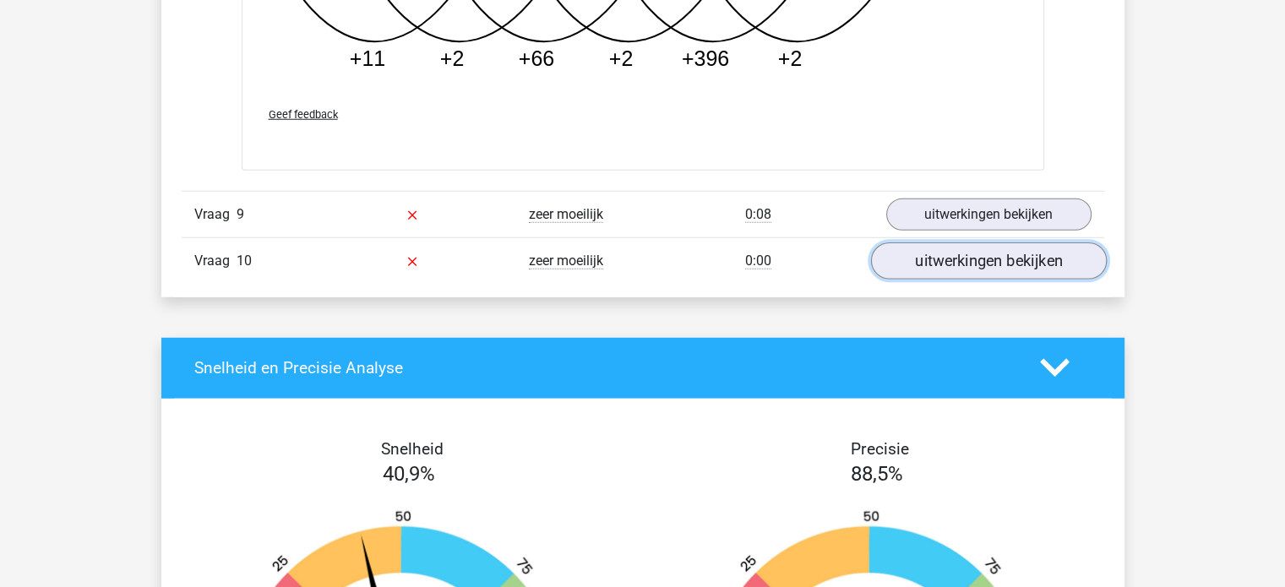
click at [1055, 267] on link "uitwerkingen bekijken" at bounding box center [988, 260] width 236 height 37
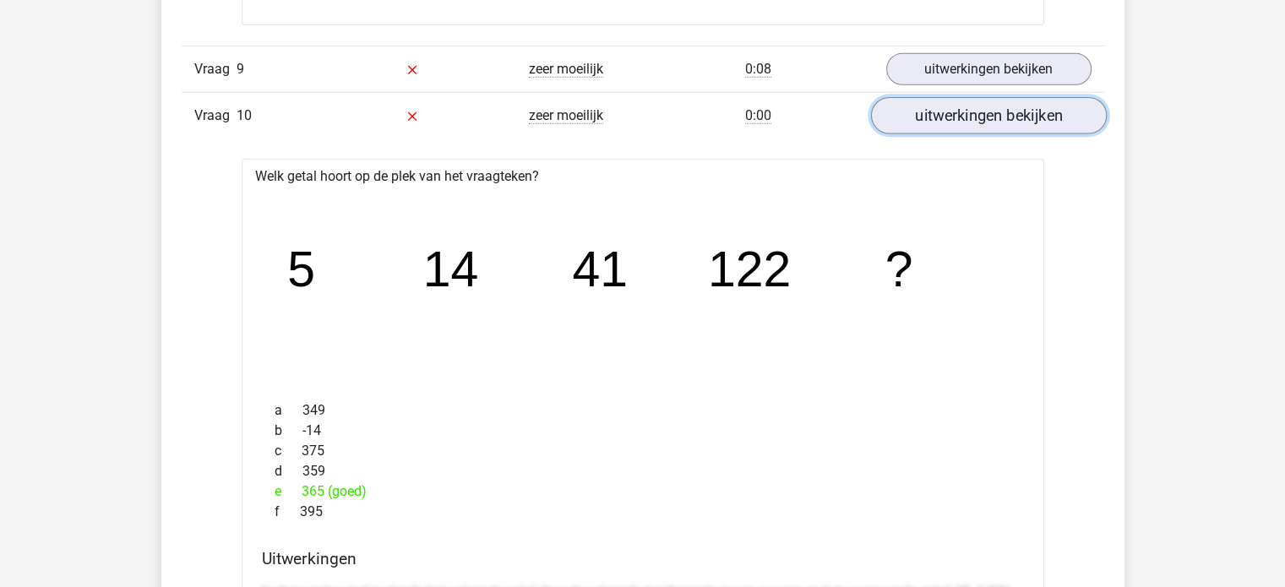
scroll to position [4731, 0]
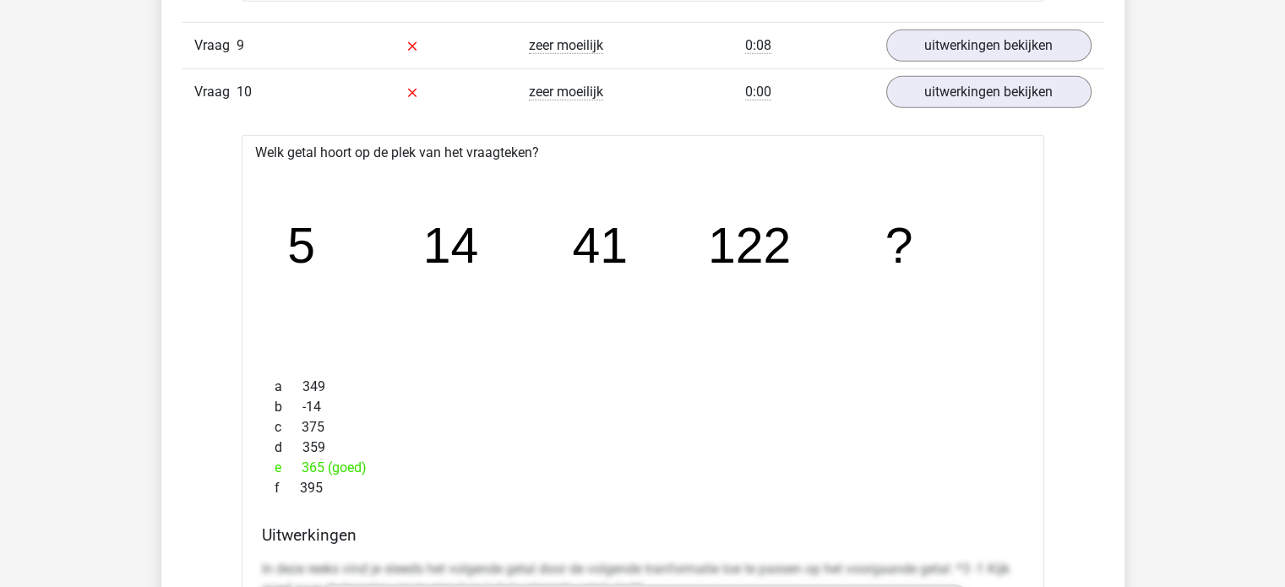
click at [1053, 101] on div "Vraag 10 zeer moeilijk 0:00 uitwerkingen bekijken" at bounding box center [643, 91] width 922 height 46
click at [1054, 97] on link "uitwerkingen bekijken" at bounding box center [988, 91] width 236 height 37
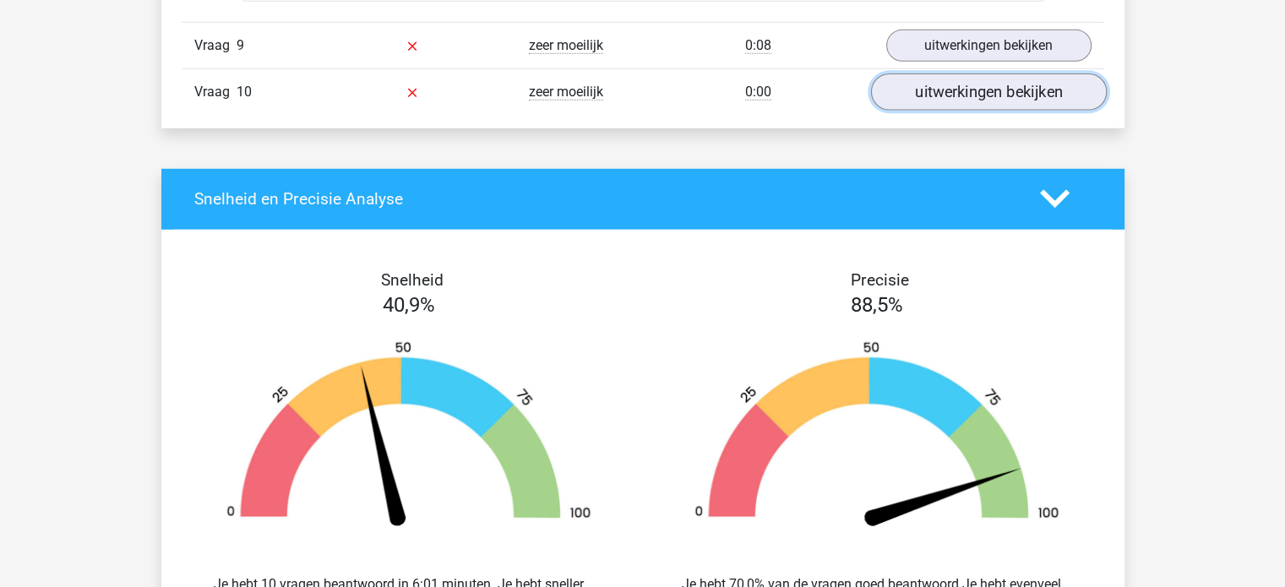
click at [1054, 92] on link "uitwerkingen bekijken" at bounding box center [988, 91] width 236 height 37
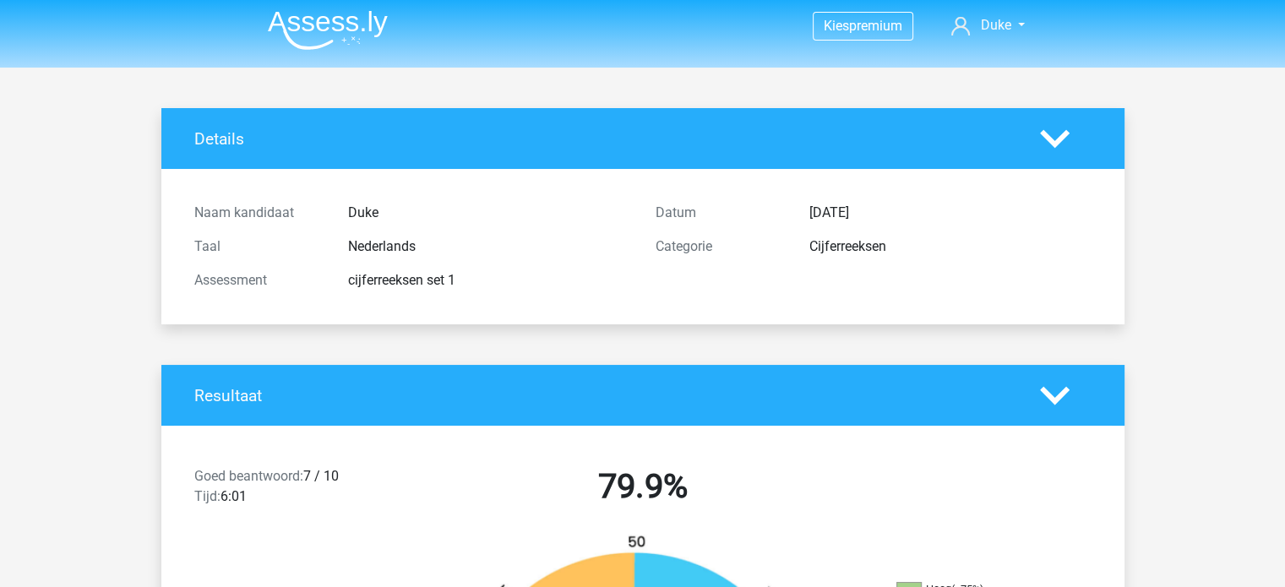
scroll to position [0, 0]
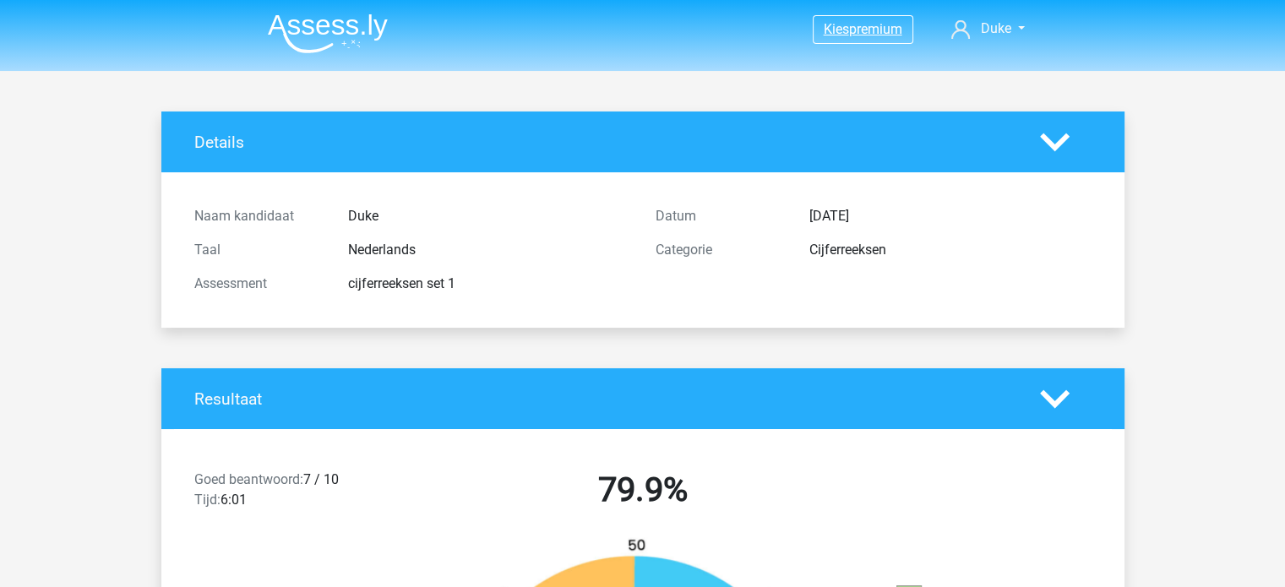
click at [903, 35] on link "Kies premium" at bounding box center [862, 29] width 99 height 23
